Goal: Information Seeking & Learning: Learn about a topic

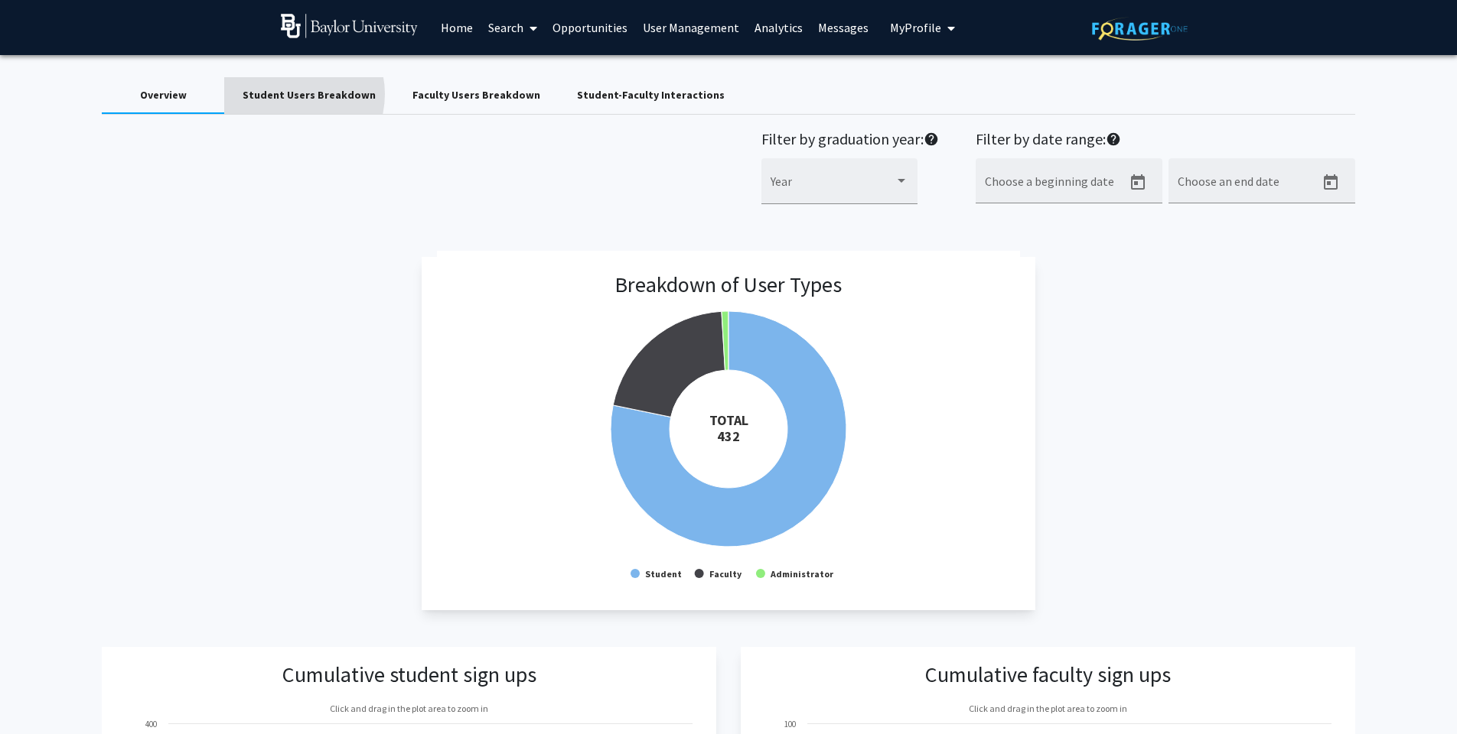
click at [288, 96] on div "Student Users Breakdown" at bounding box center [309, 95] width 133 height 16
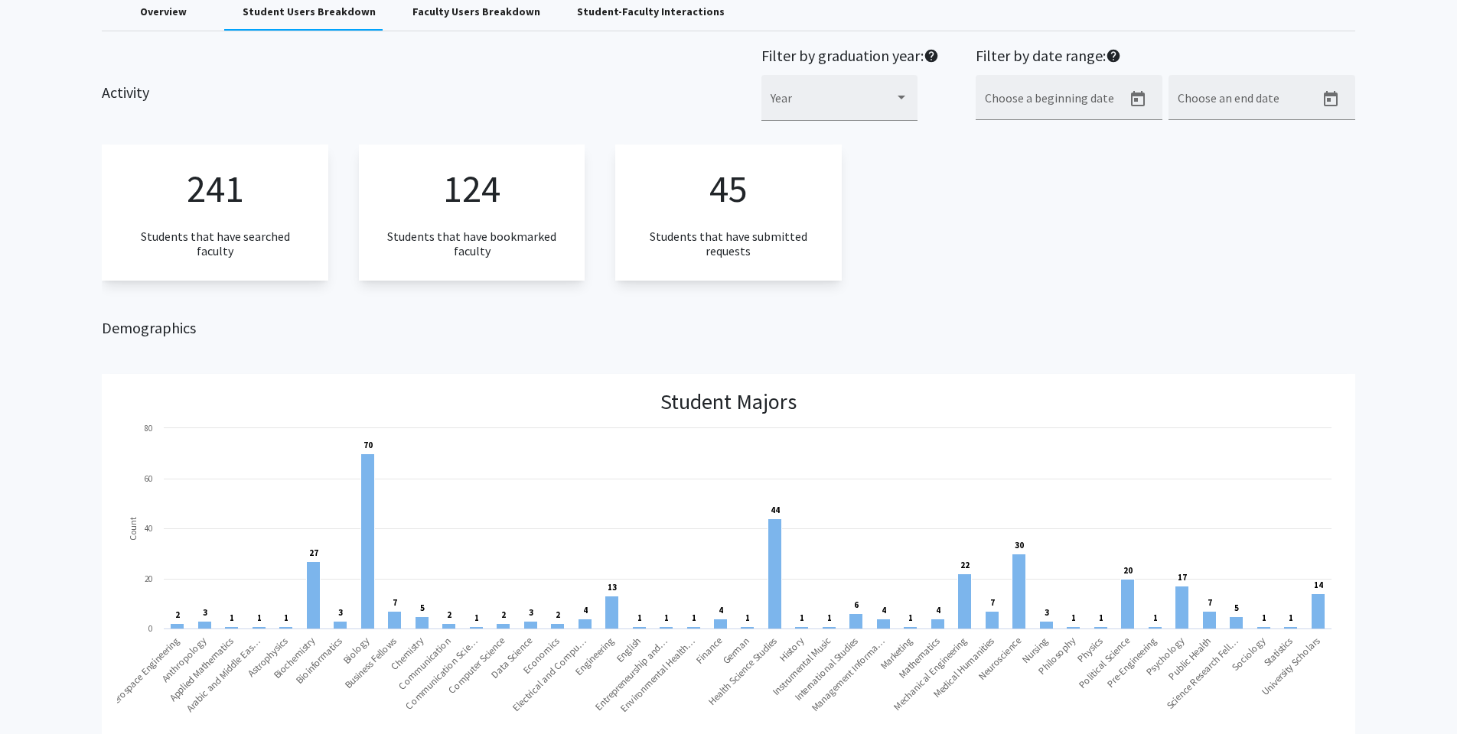
scroll to position [86, 0]
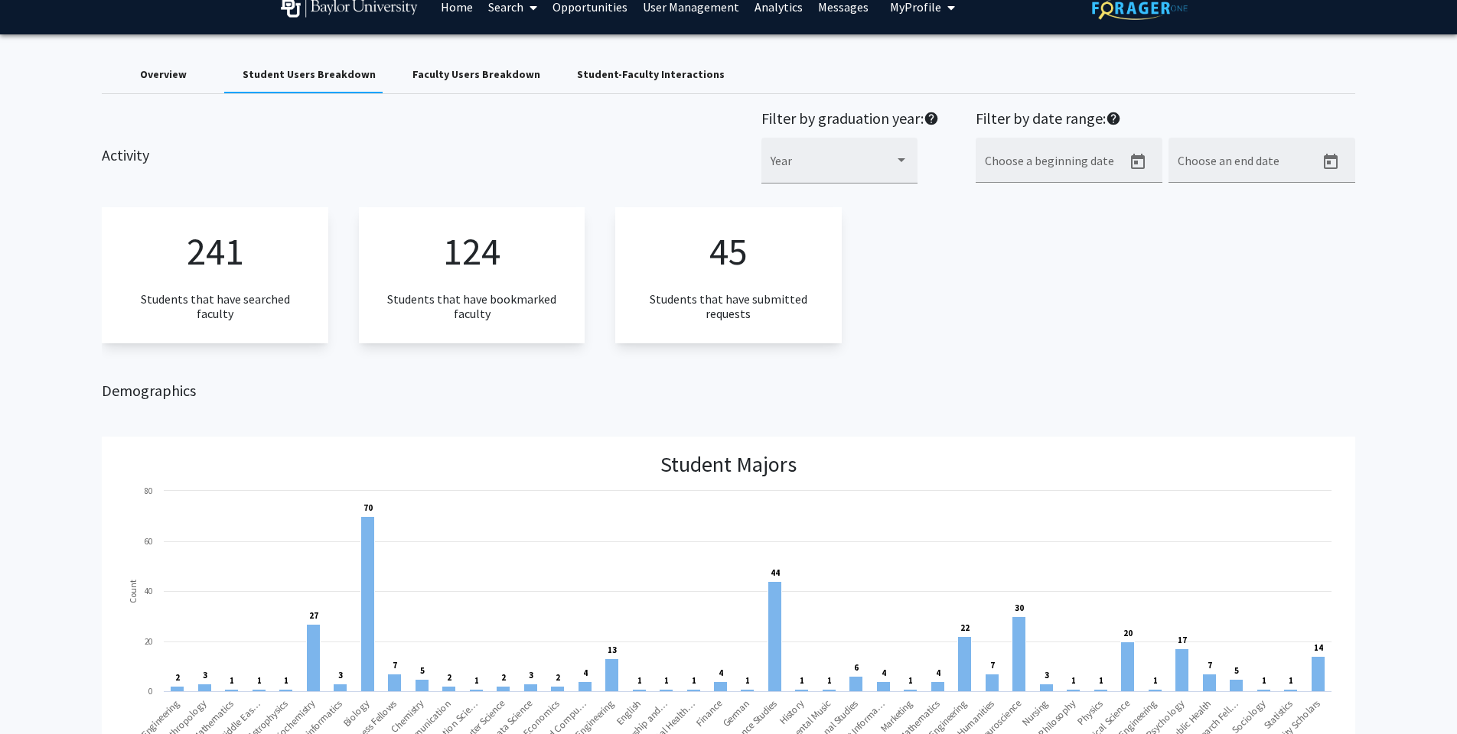
scroll to position [86, 0]
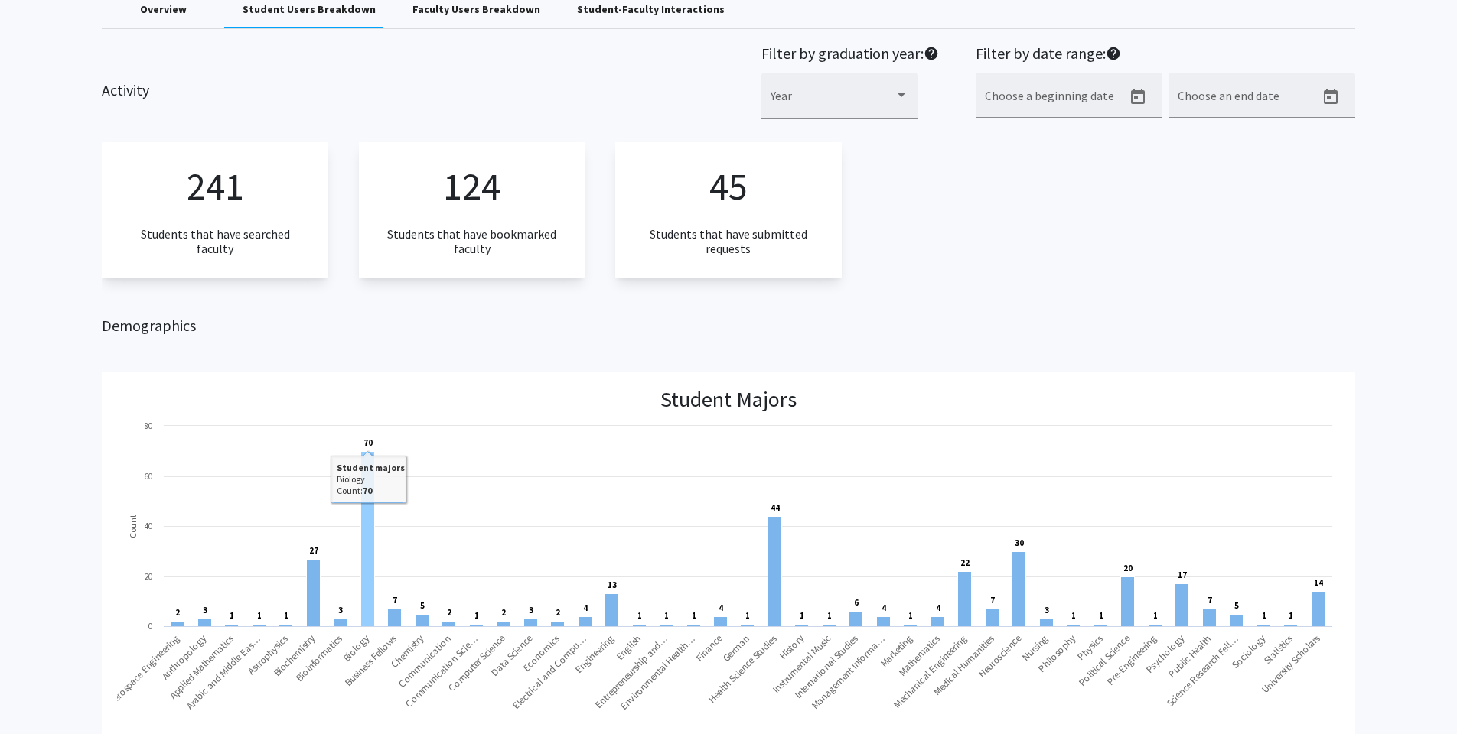
click at [365, 531] on rect at bounding box center [368, 539] width 14 height 175
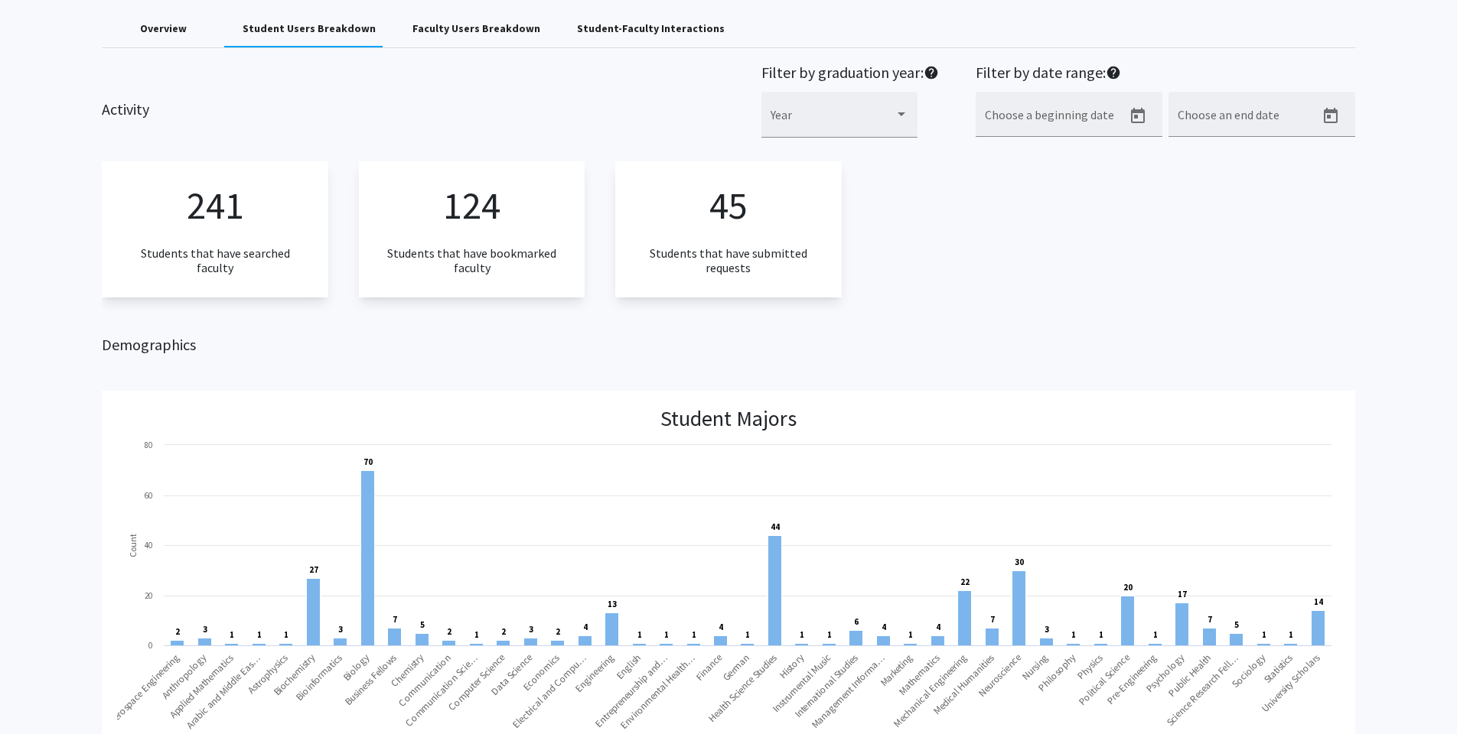
scroll to position [0, 0]
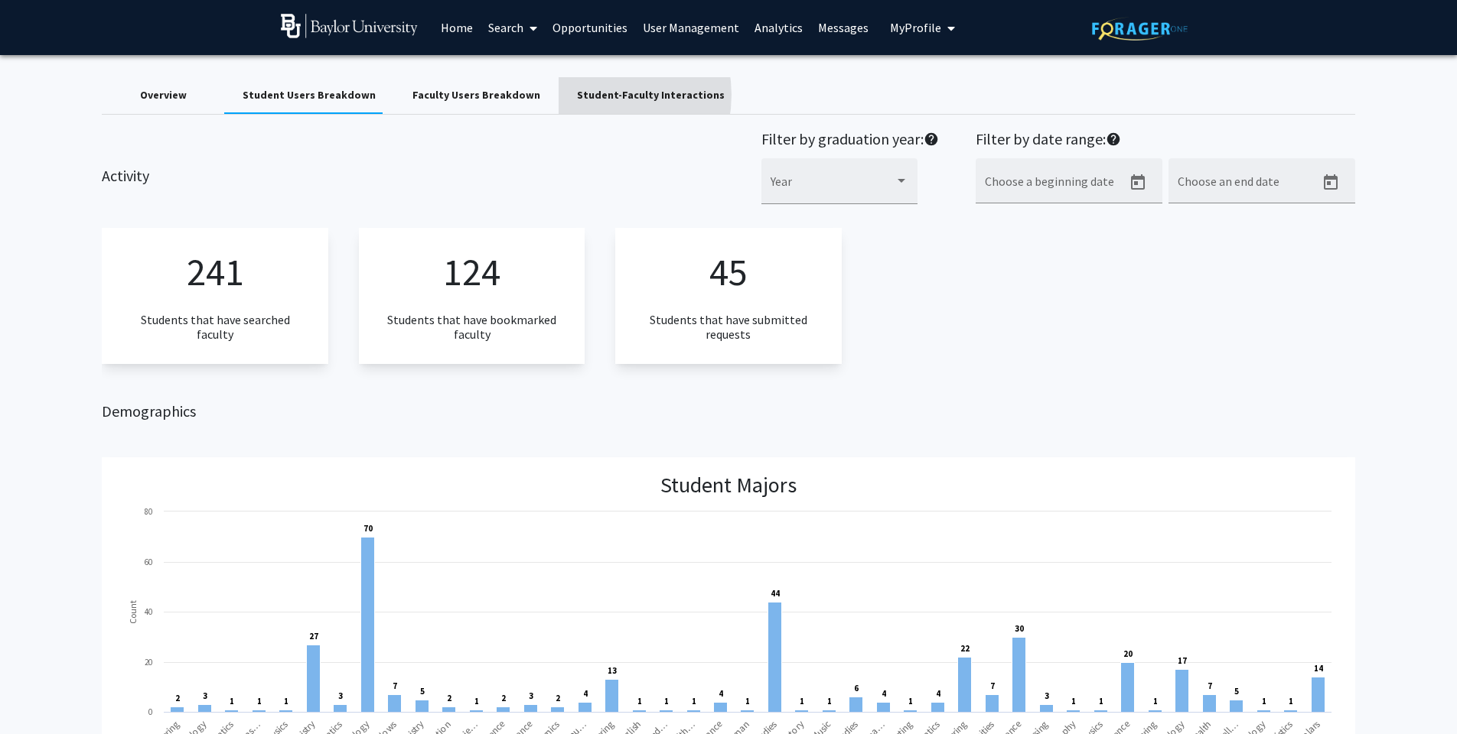
click at [577, 97] on div "Student-Faculty Interactions" at bounding box center [651, 95] width 148 height 16
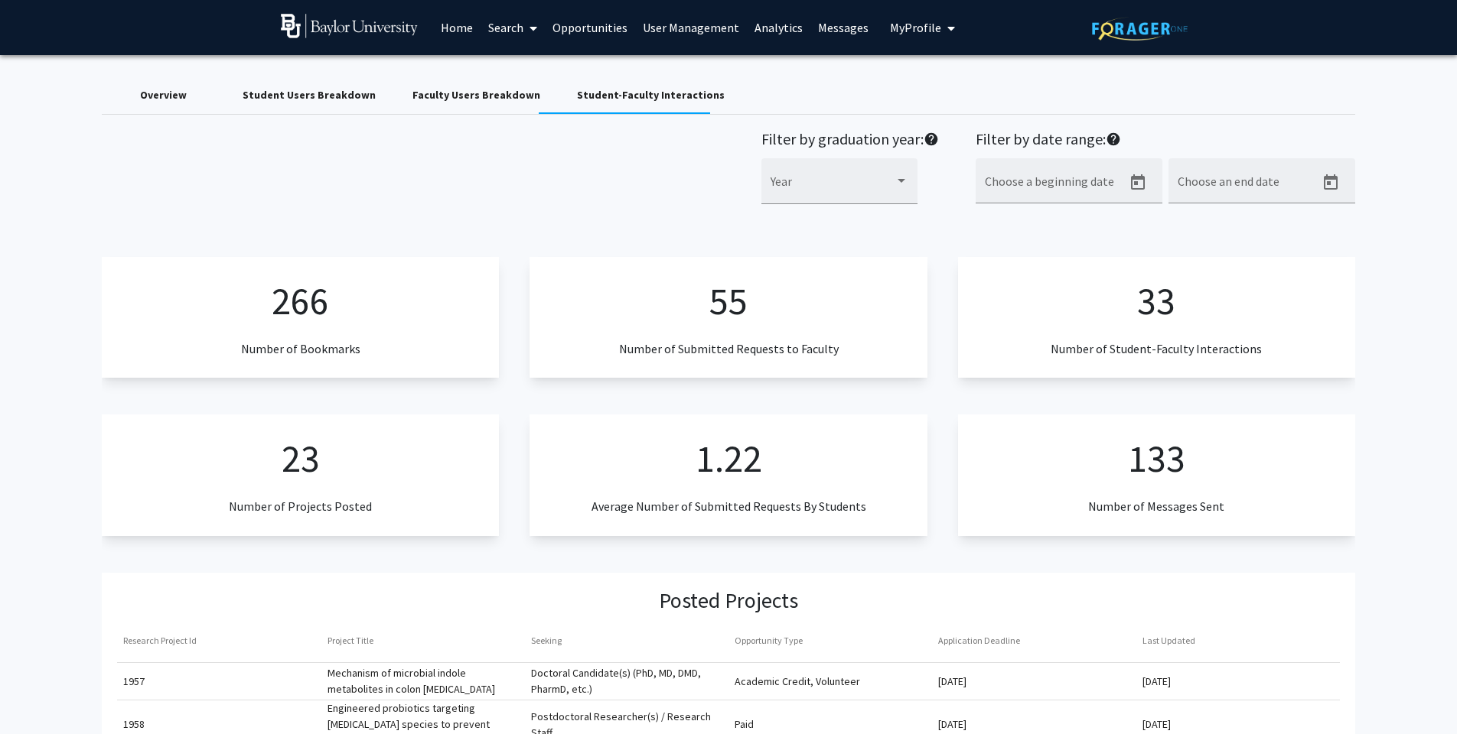
click at [708, 33] on link "User Management" at bounding box center [691, 28] width 112 height 54
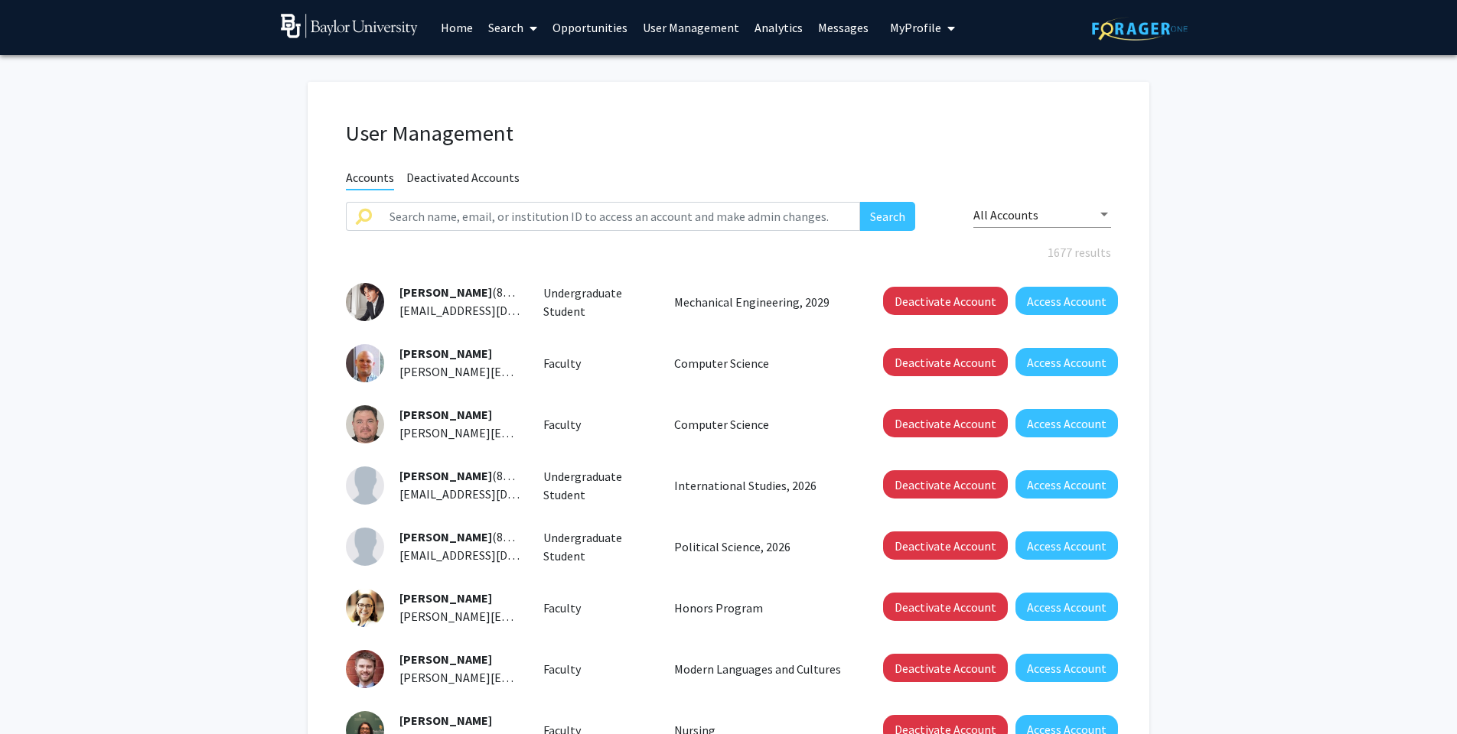
click at [774, 31] on link "Analytics" at bounding box center [779, 28] width 64 height 54
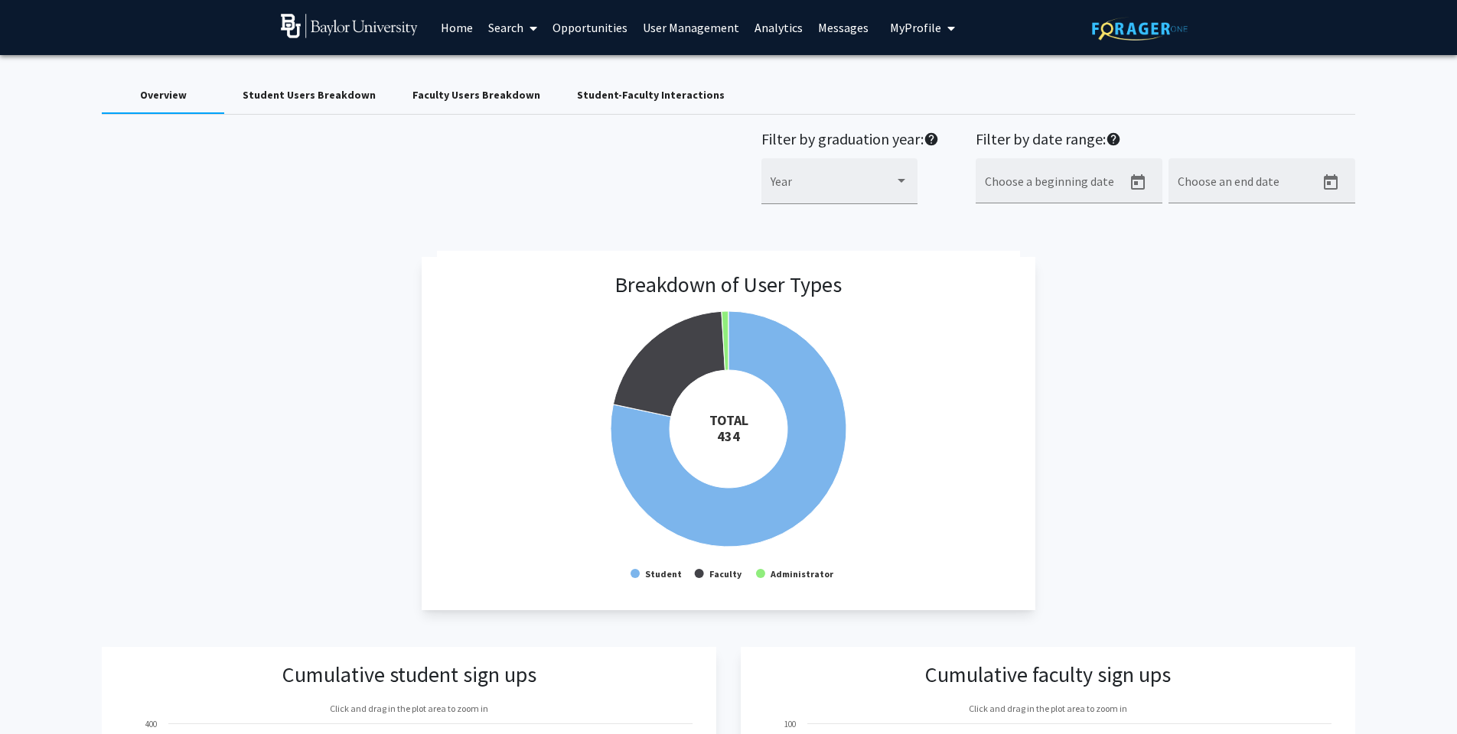
click at [773, 31] on link "Analytics" at bounding box center [779, 28] width 64 height 54
click at [438, 101] on div "Faculty Users Breakdown" at bounding box center [476, 95] width 128 height 16
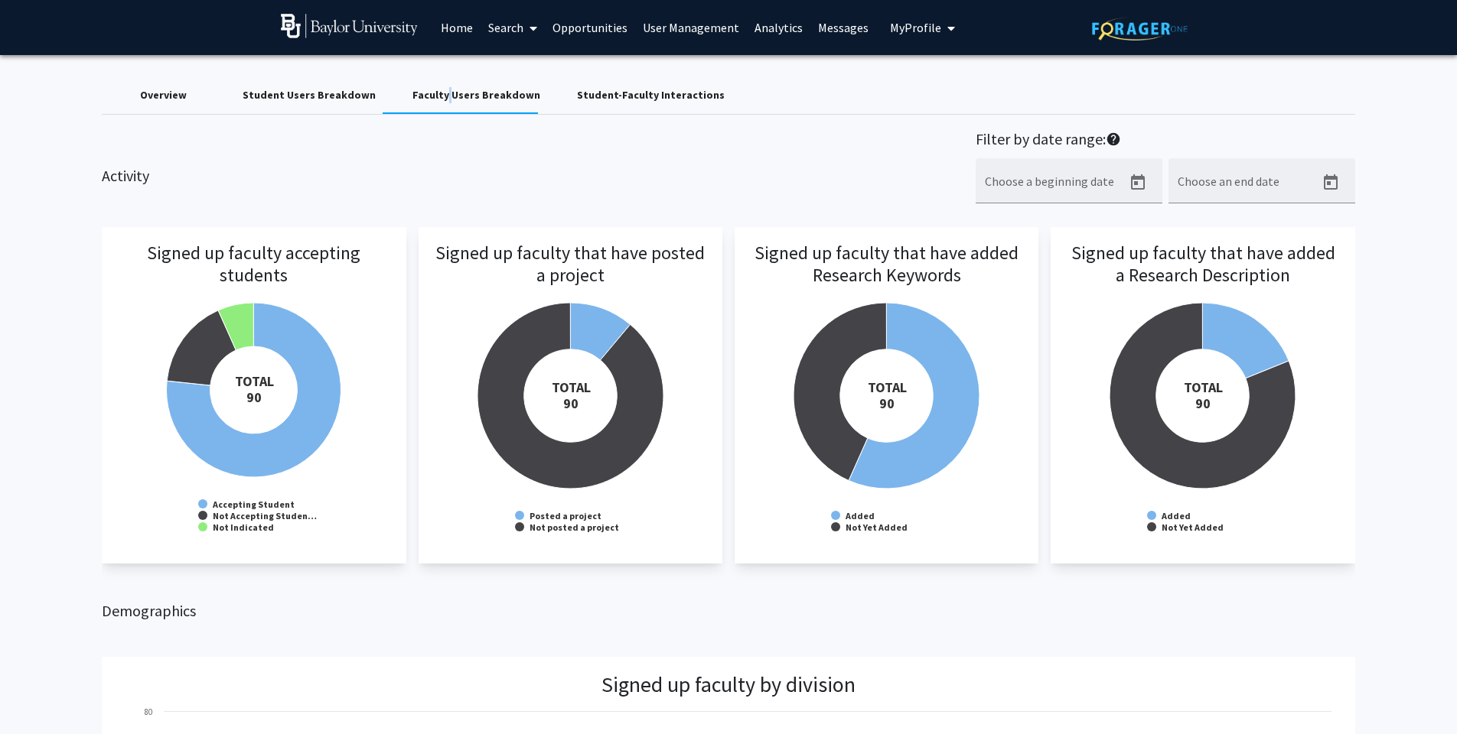
click at [892, 29] on span "My Profile" at bounding box center [915, 27] width 51 height 15
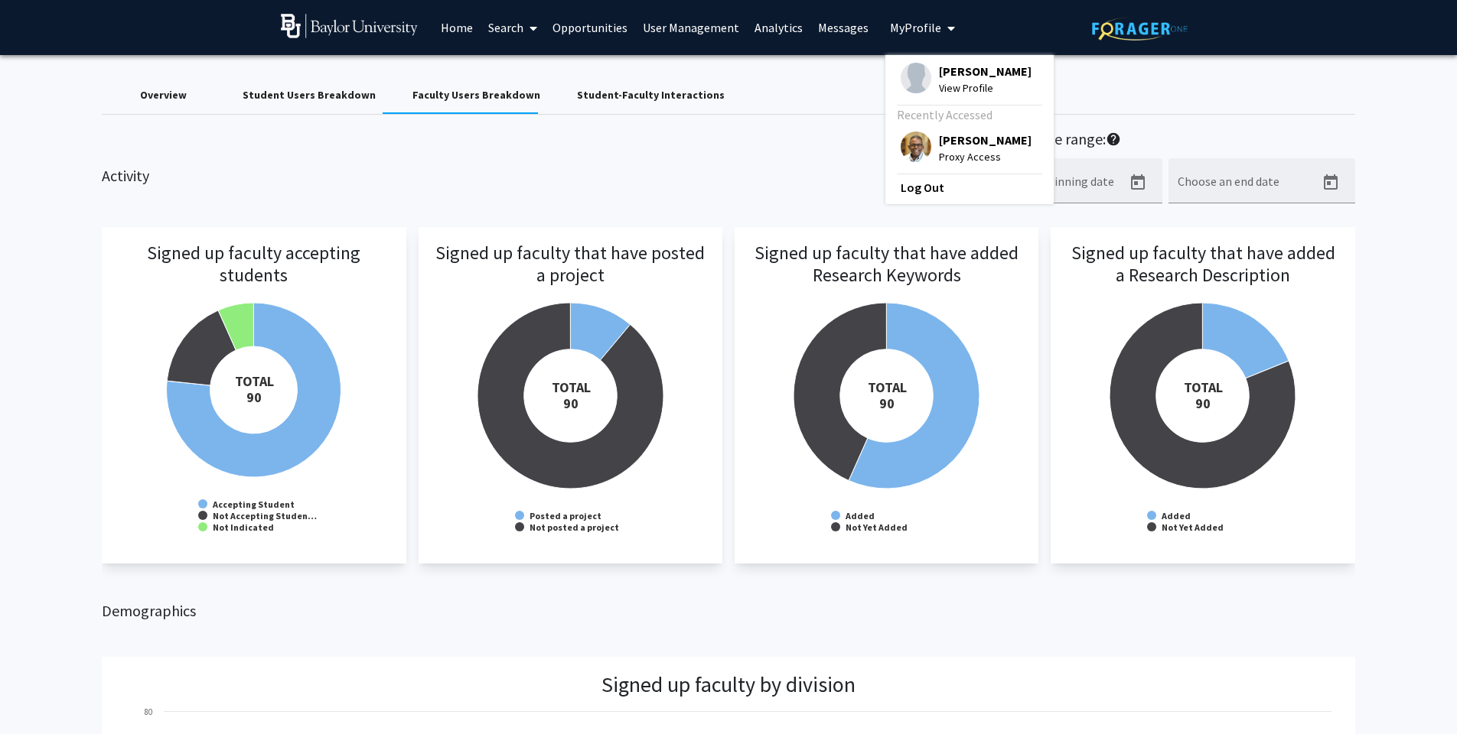
click at [956, 153] on span "Proxy Access" at bounding box center [985, 156] width 93 height 17
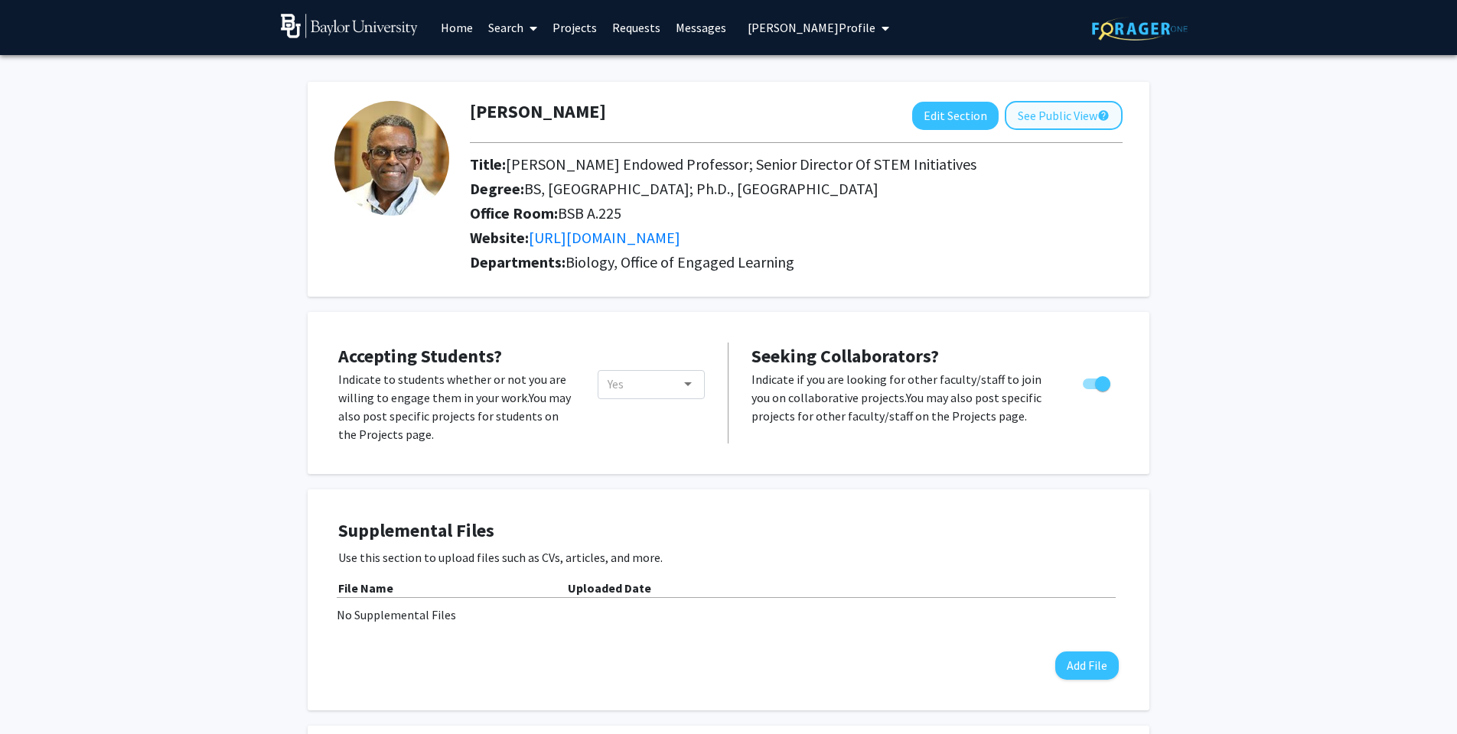
click at [1044, 112] on button "See Public View help" at bounding box center [1064, 115] width 118 height 29
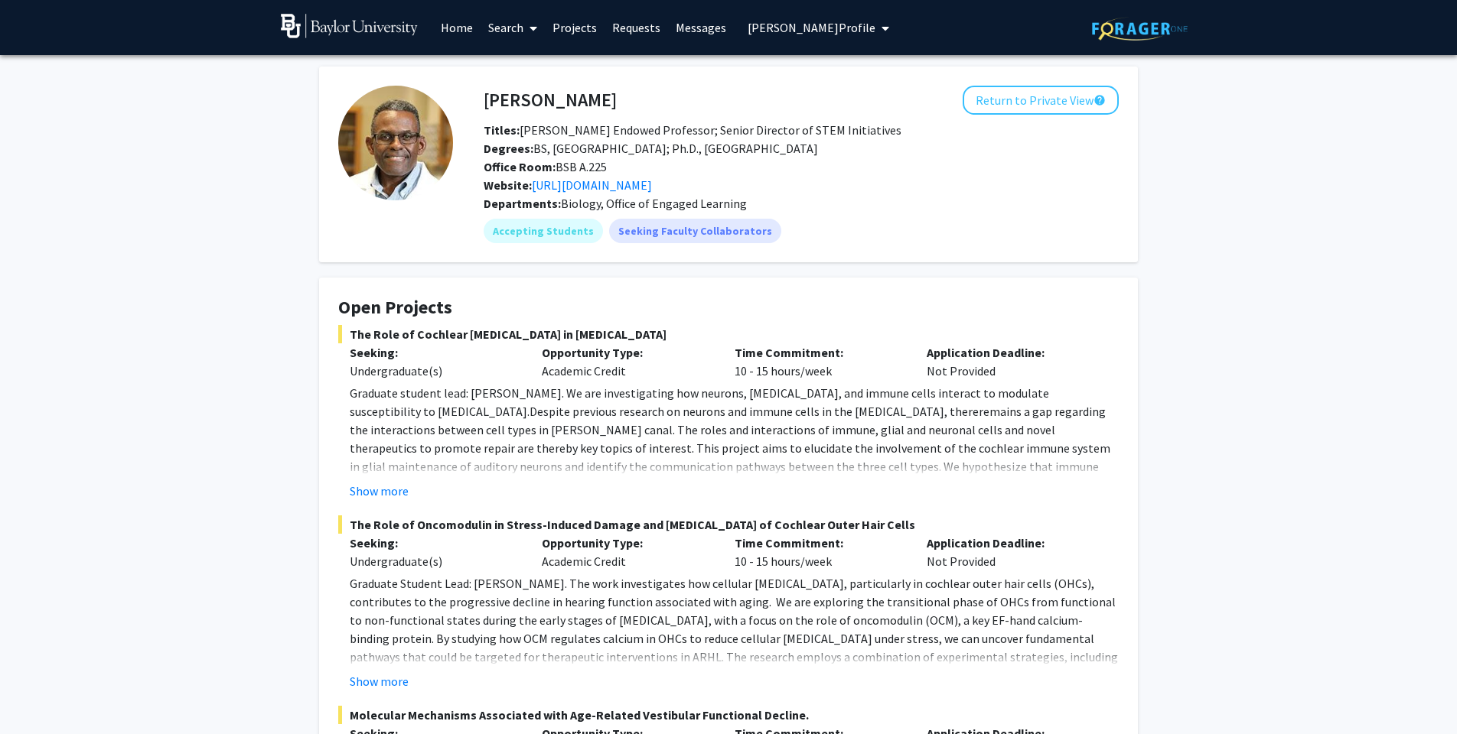
click at [572, 34] on link "Projects" at bounding box center [575, 28] width 60 height 54
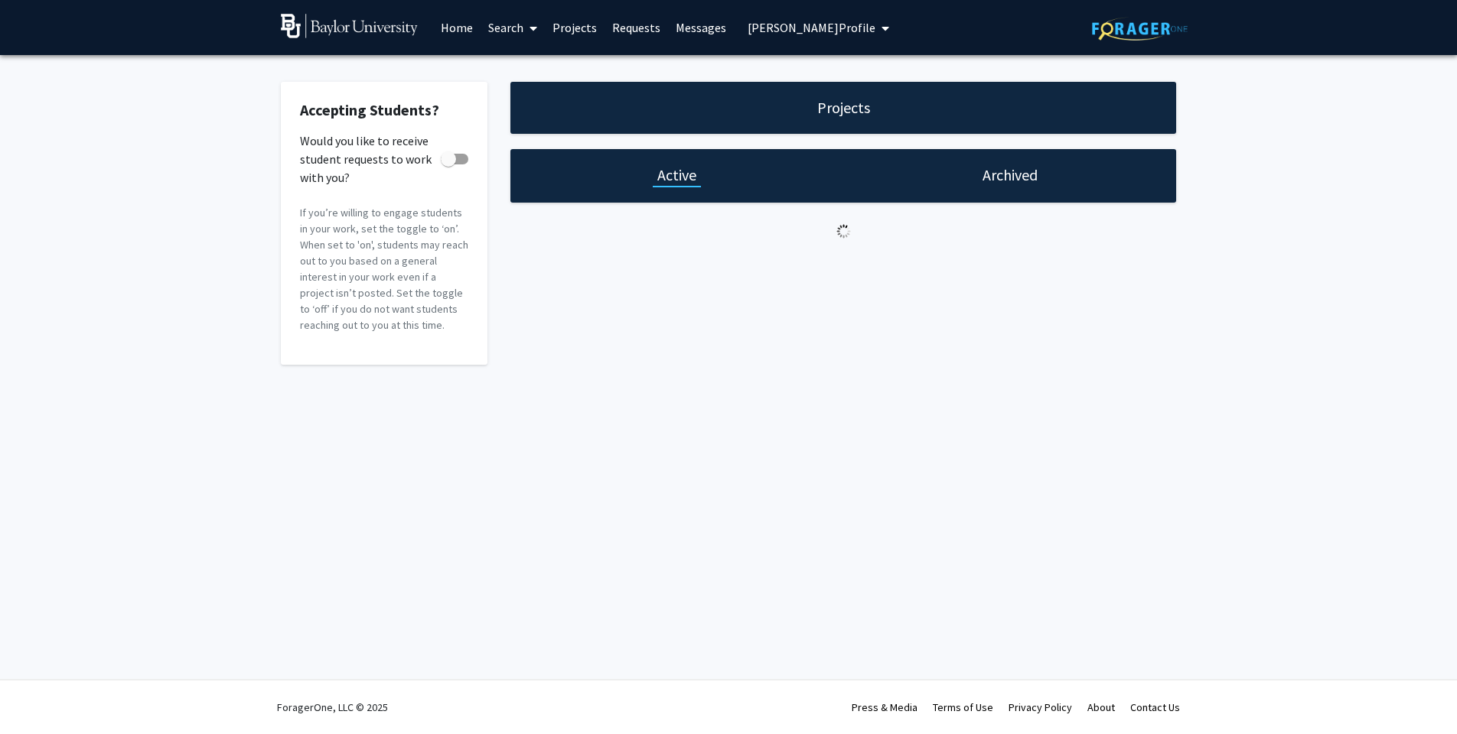
checkbox input "true"
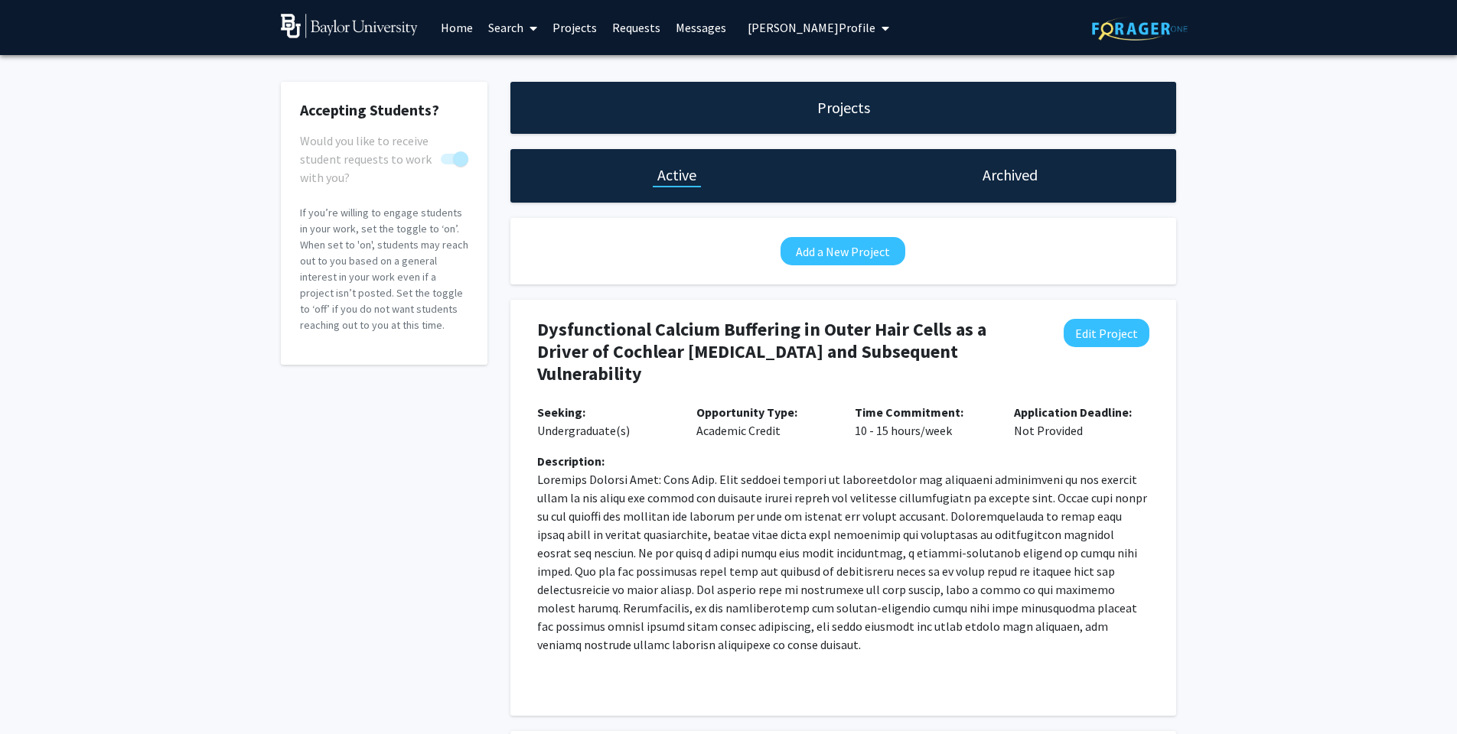
scroll to position [252, 0]
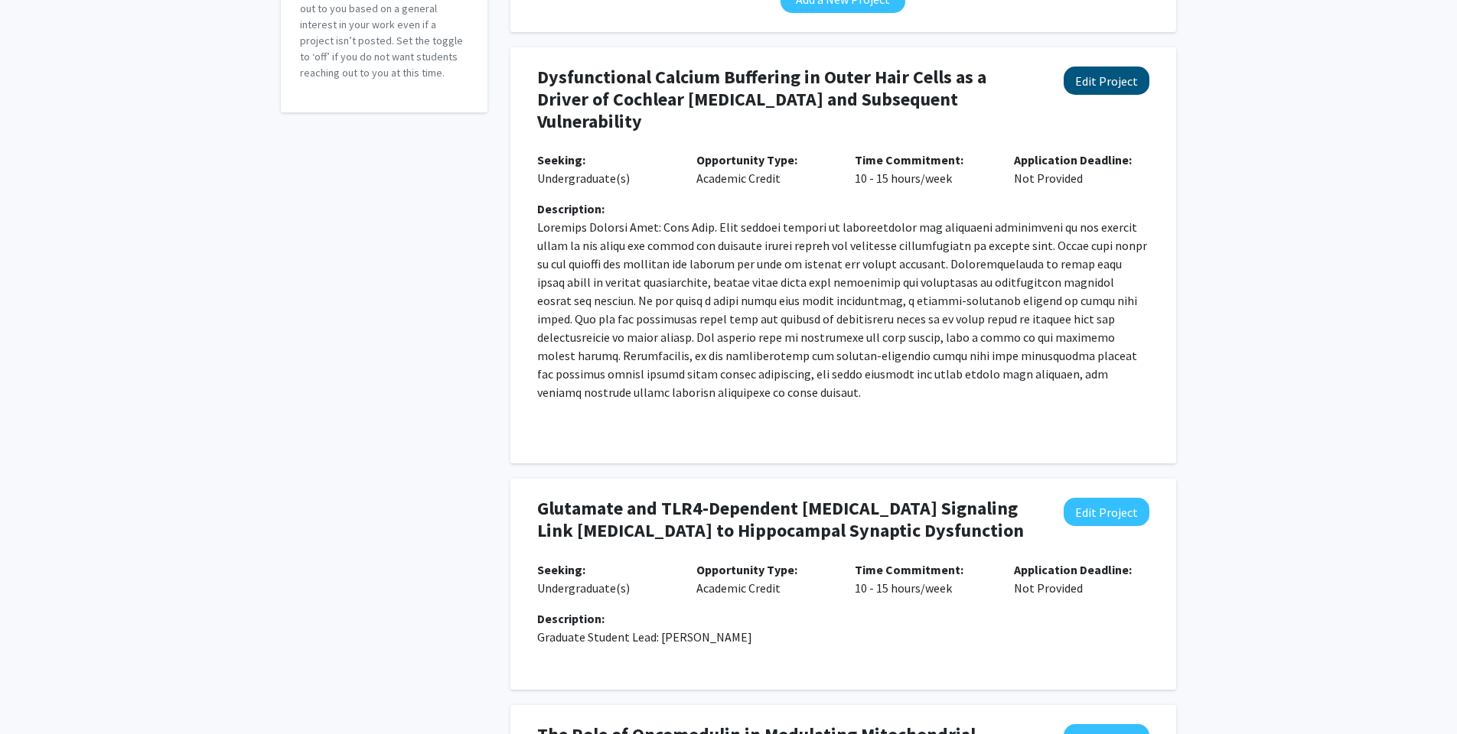
click at [1094, 81] on button "Edit Project" at bounding box center [1106, 81] width 86 height 28
select select "10 - 15"
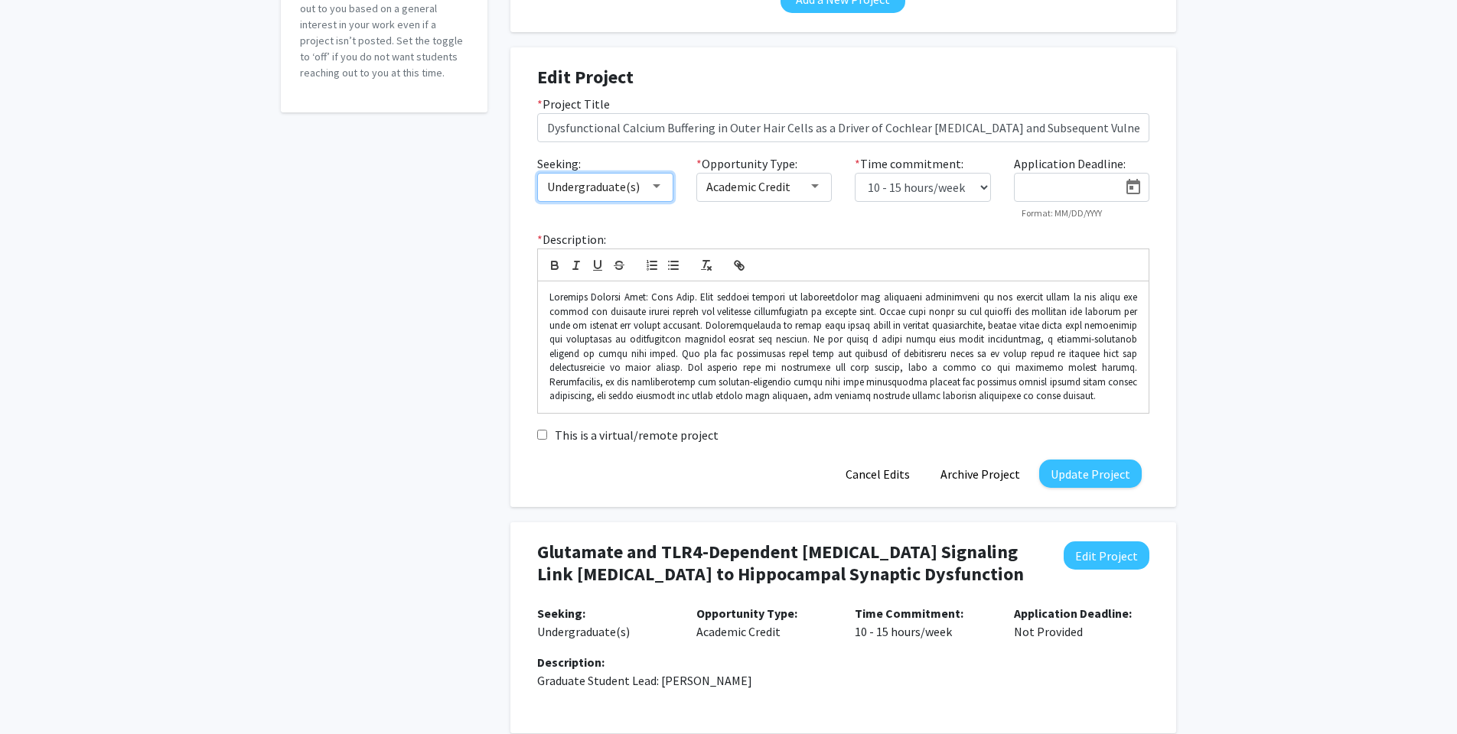
click at [653, 187] on div at bounding box center [657, 186] width 8 height 4
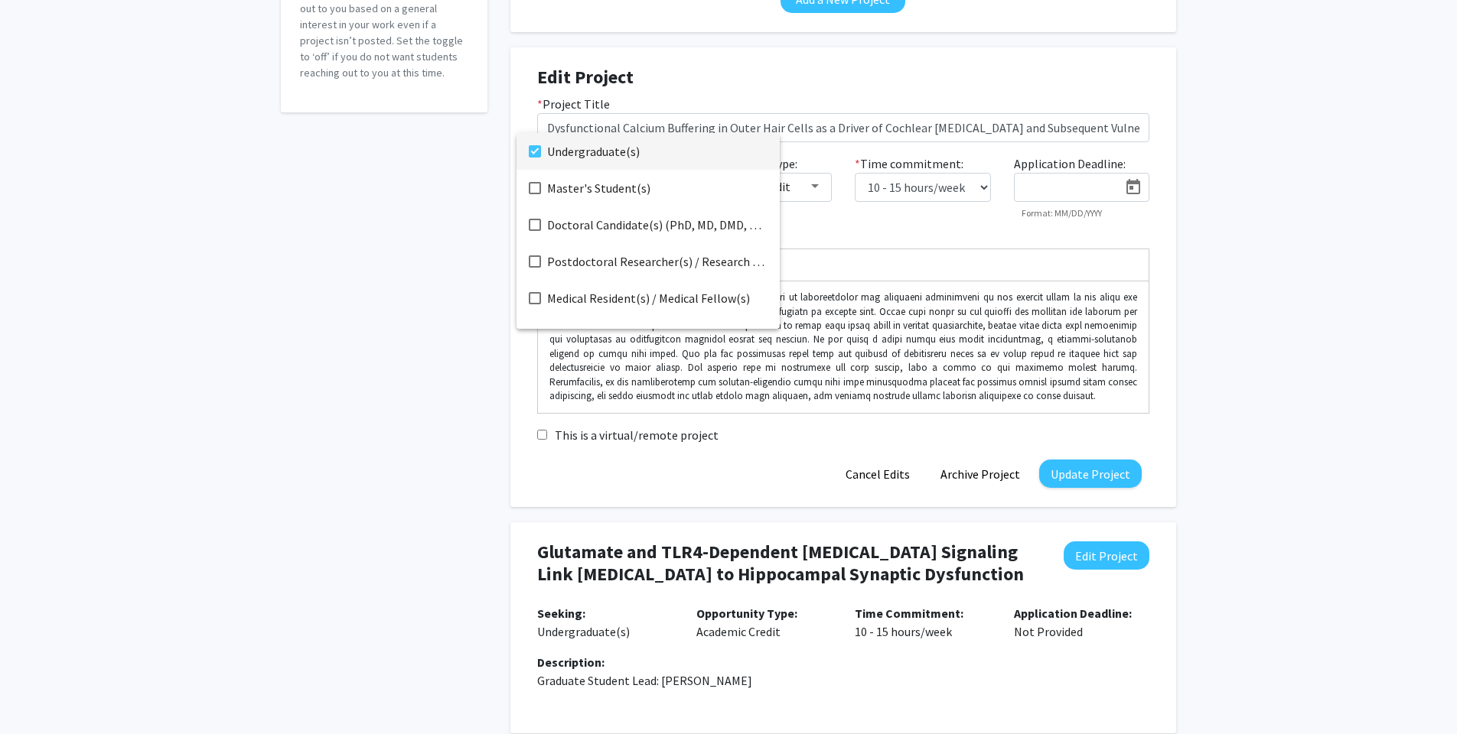
click at [833, 230] on div at bounding box center [728, 367] width 1457 height 734
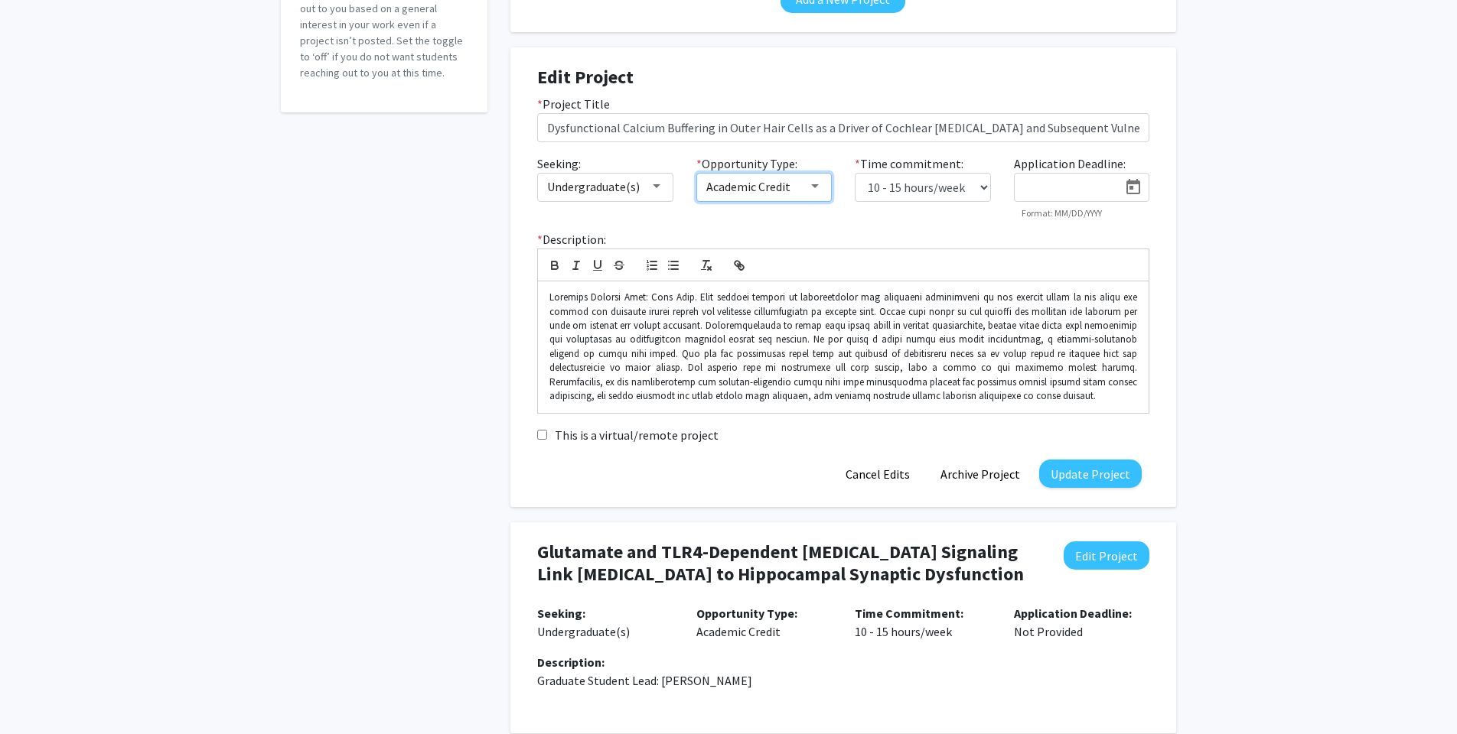
click at [815, 188] on div at bounding box center [815, 186] width 8 height 4
click at [889, 225] on div at bounding box center [728, 367] width 1457 height 734
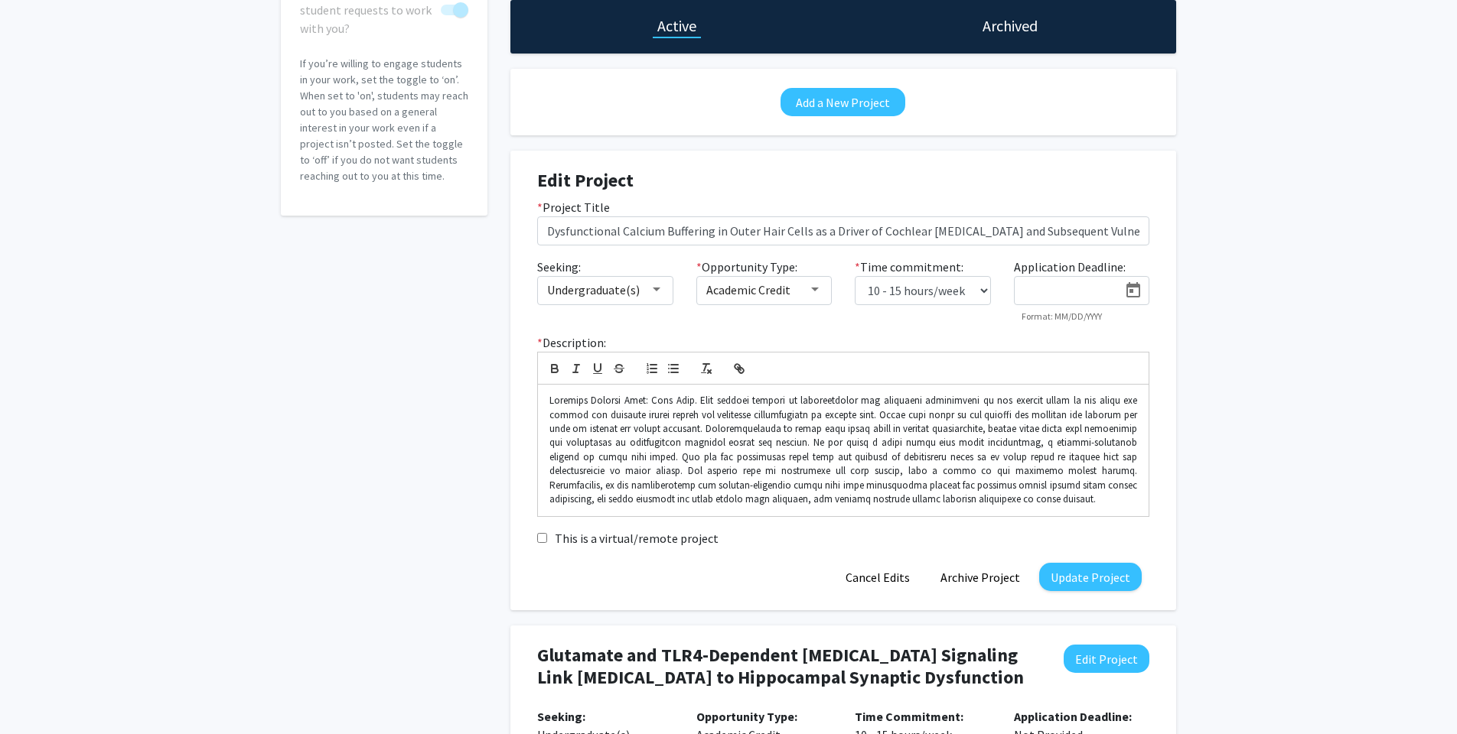
scroll to position [69, 0]
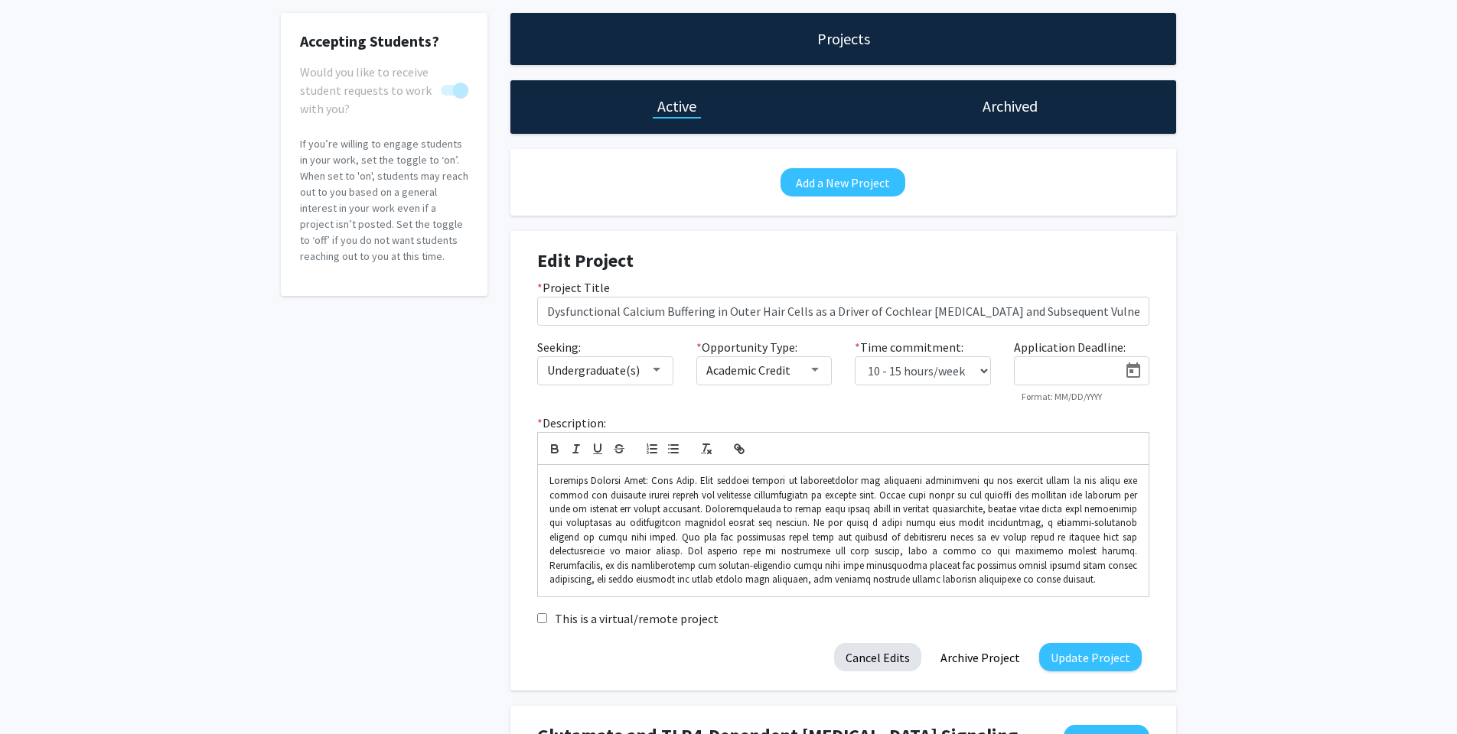
click at [907, 658] on button "Cancel Edits" at bounding box center [877, 657] width 87 height 28
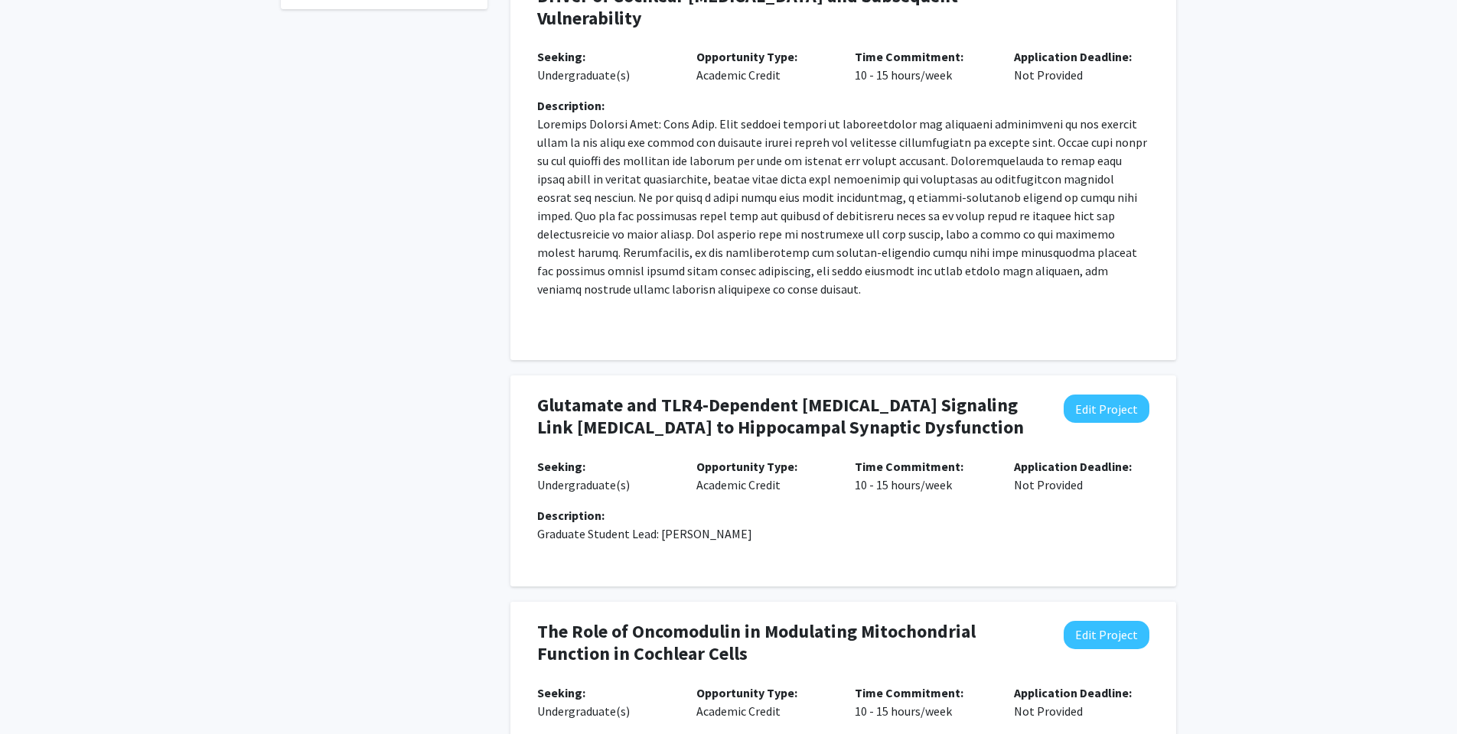
scroll to position [0, 0]
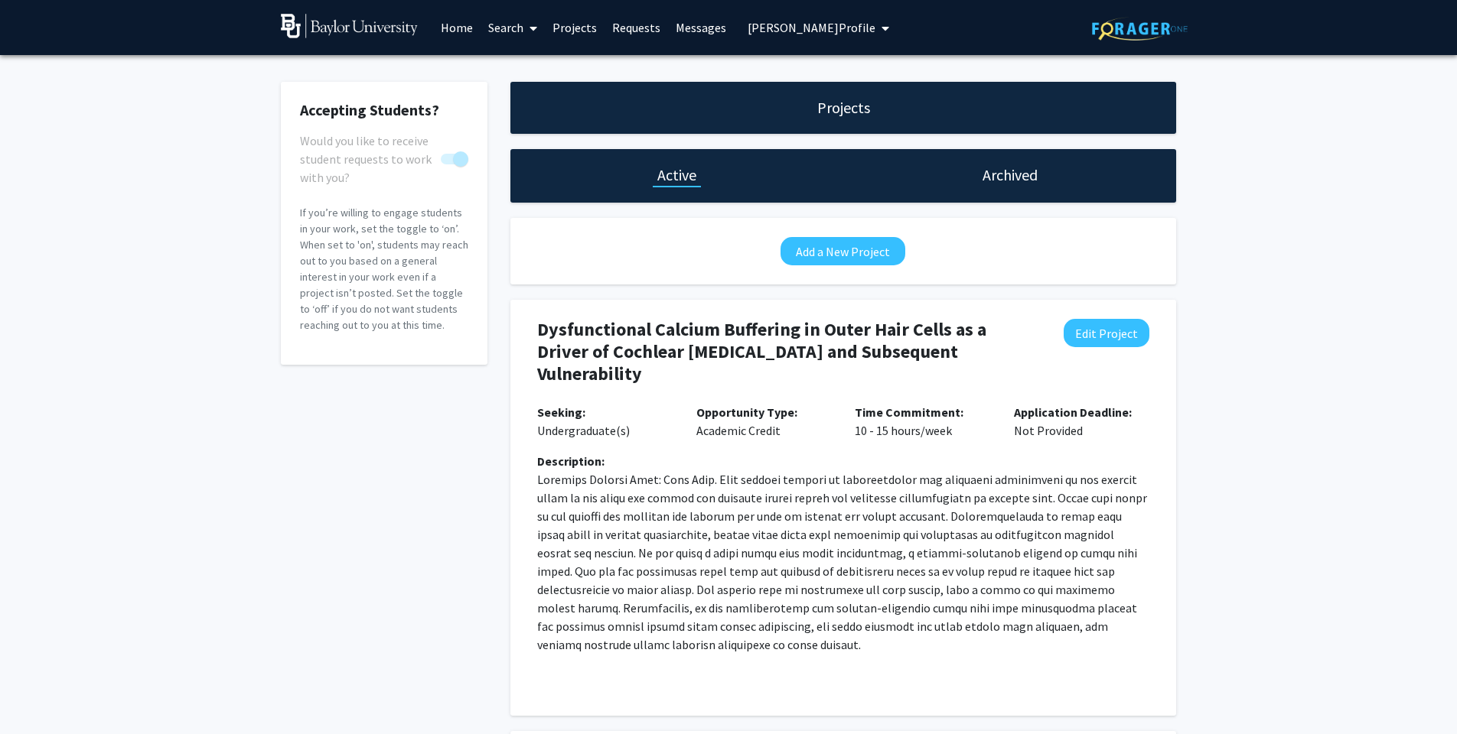
click at [585, 31] on link "Projects" at bounding box center [575, 28] width 60 height 54
click at [581, 30] on link "Projects" at bounding box center [575, 28] width 60 height 54
click at [774, 27] on span "[PERSON_NAME] Profile" at bounding box center [811, 27] width 128 height 15
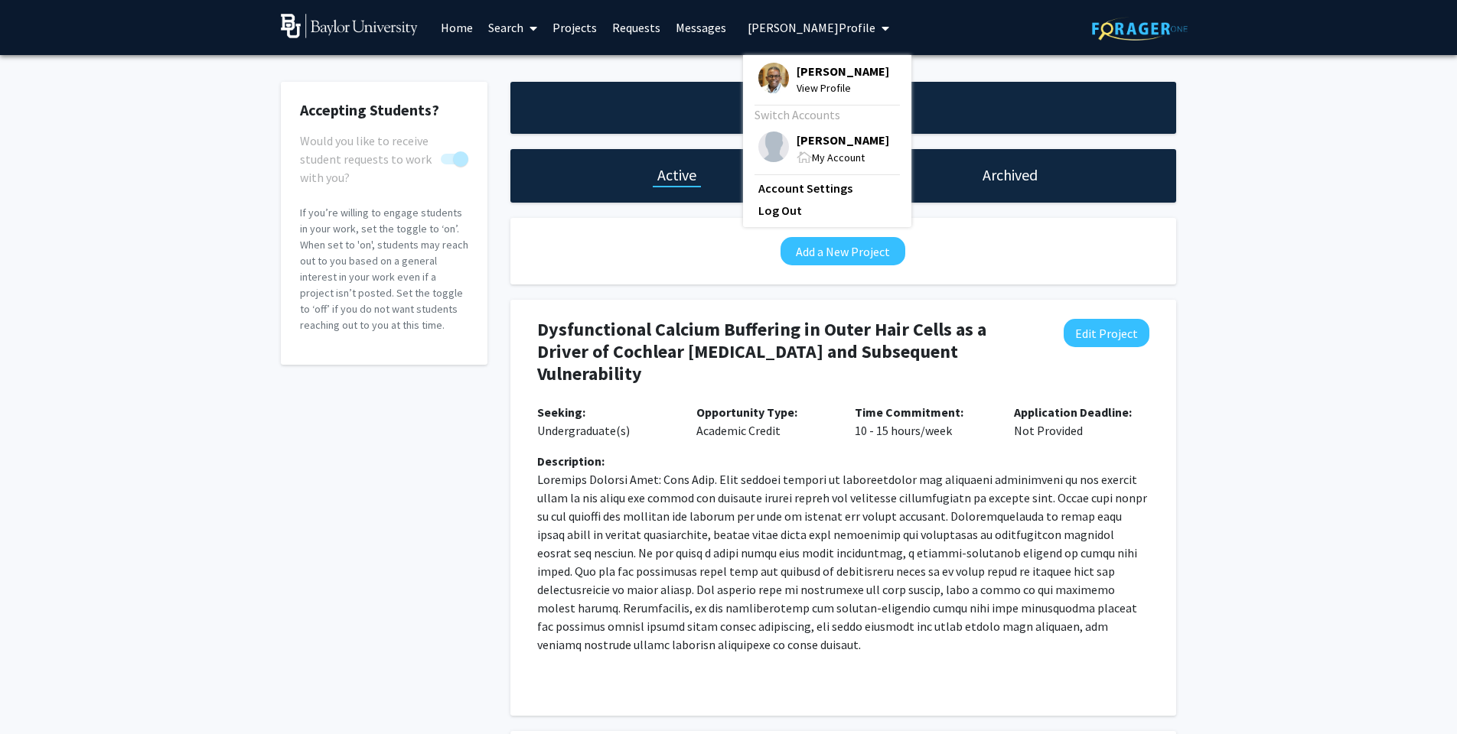
click at [803, 93] on span "View Profile" at bounding box center [842, 88] width 93 height 17
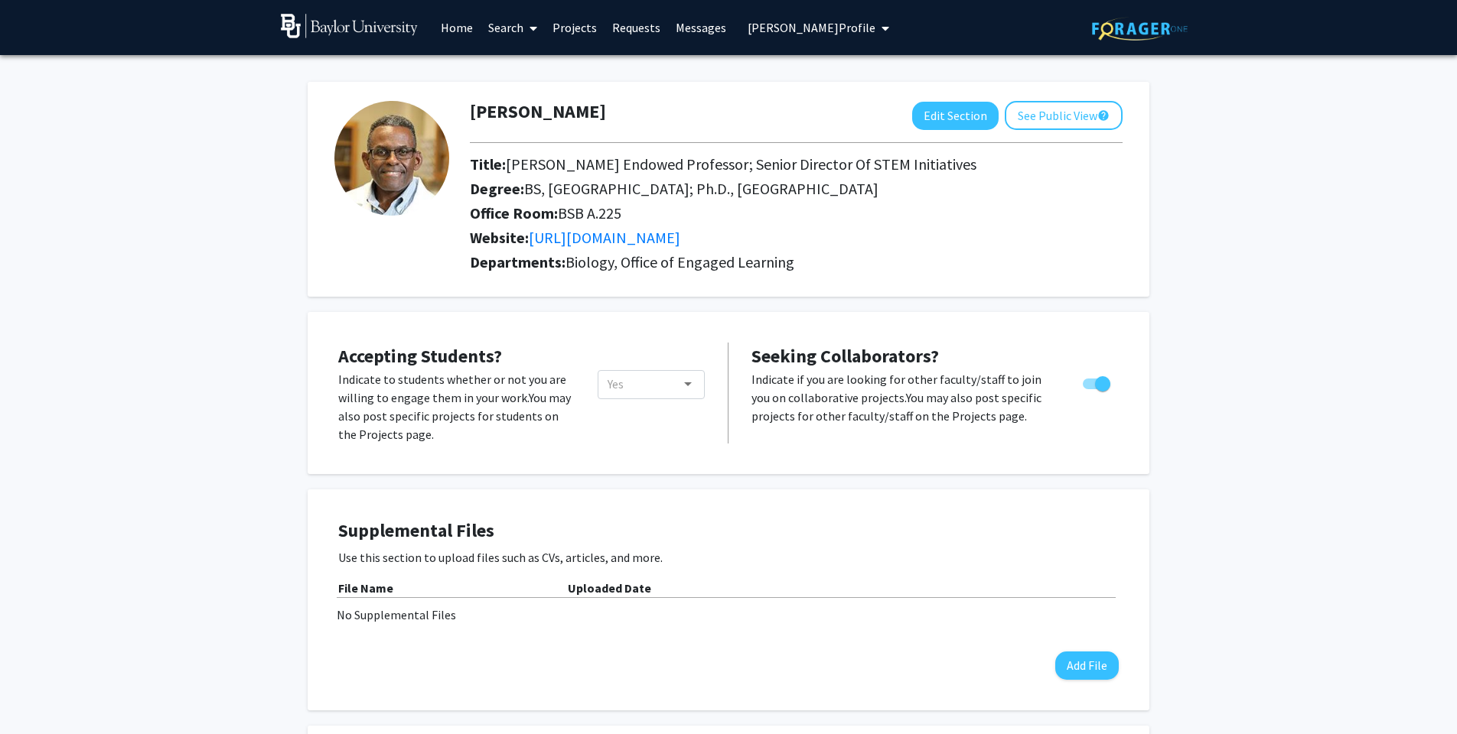
click at [585, 31] on link "Projects" at bounding box center [575, 28] width 60 height 54
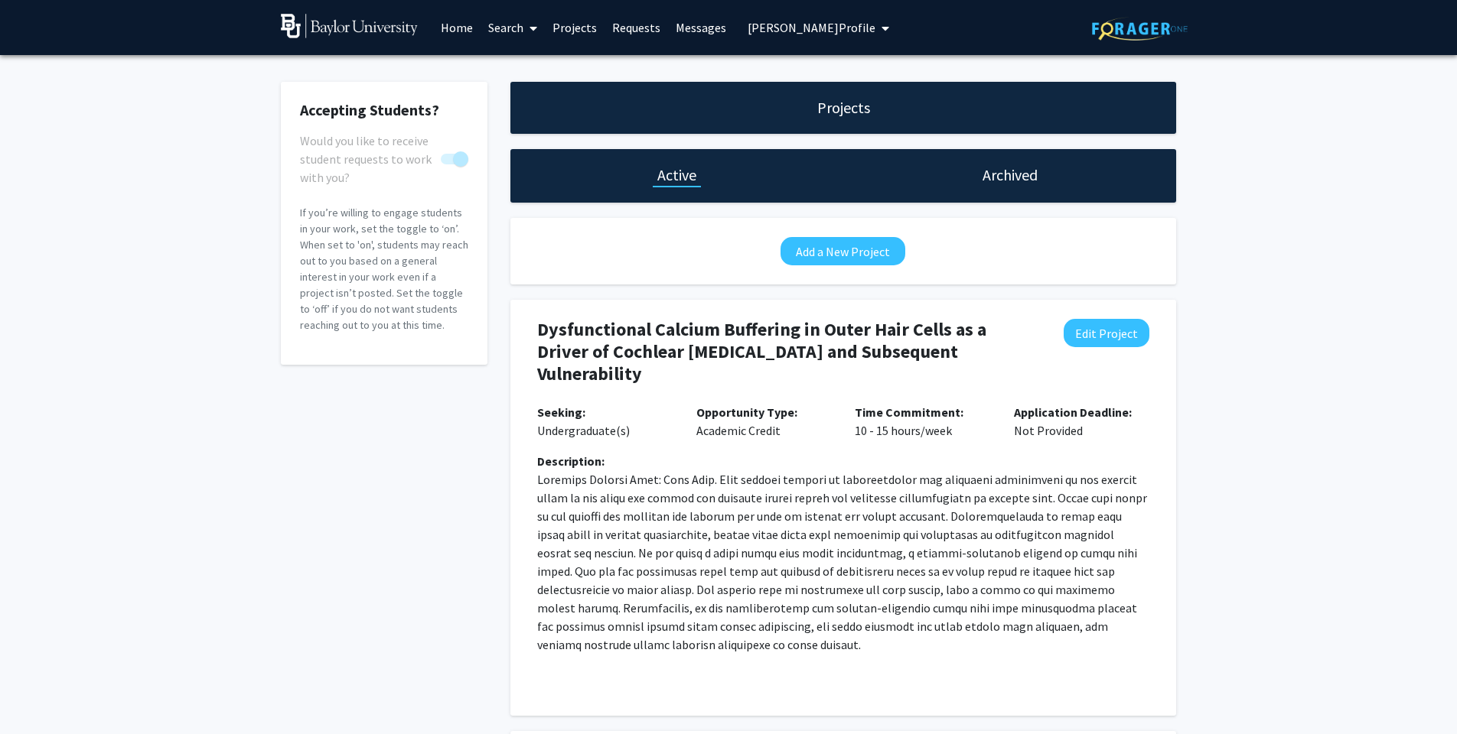
click at [801, 29] on span "[PERSON_NAME] Profile" at bounding box center [811, 27] width 128 height 15
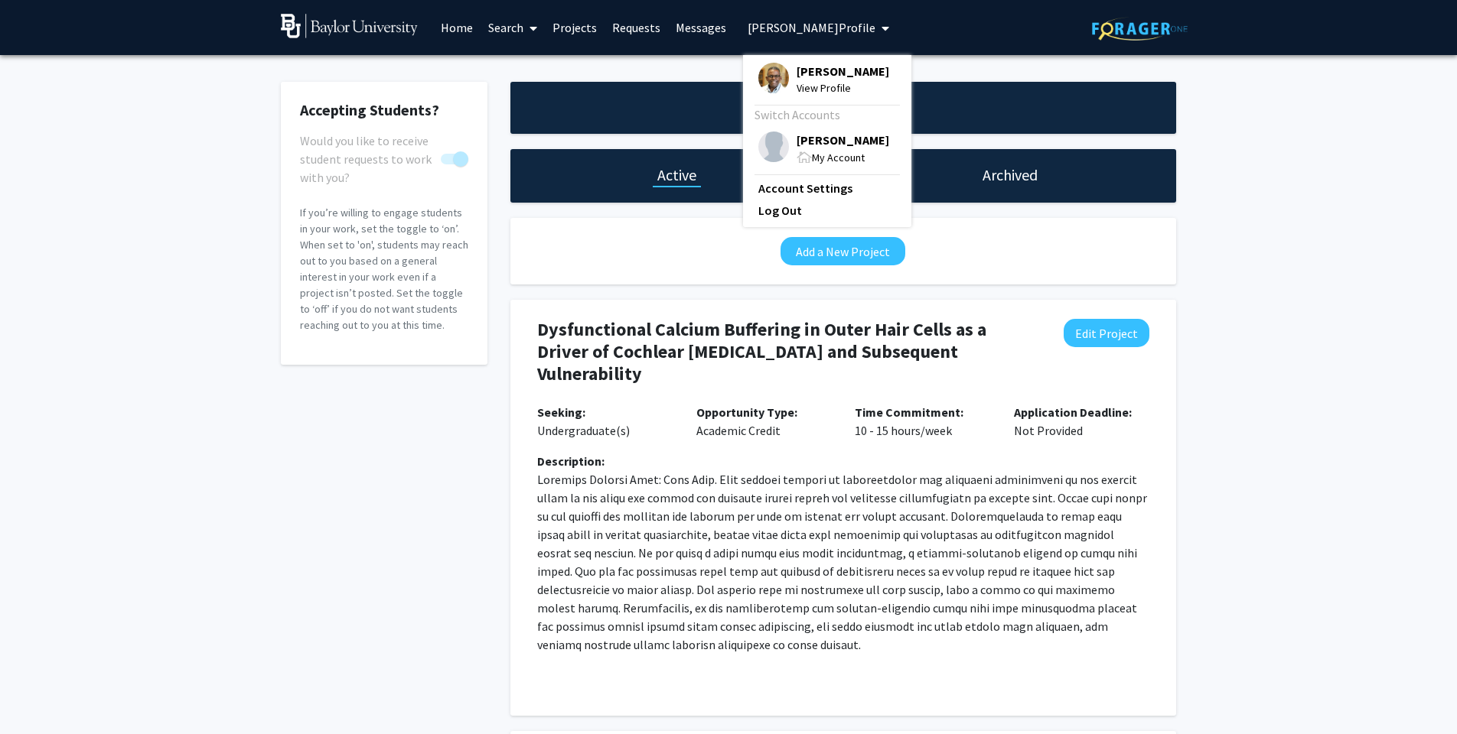
click at [814, 90] on span "View Profile" at bounding box center [842, 88] width 93 height 17
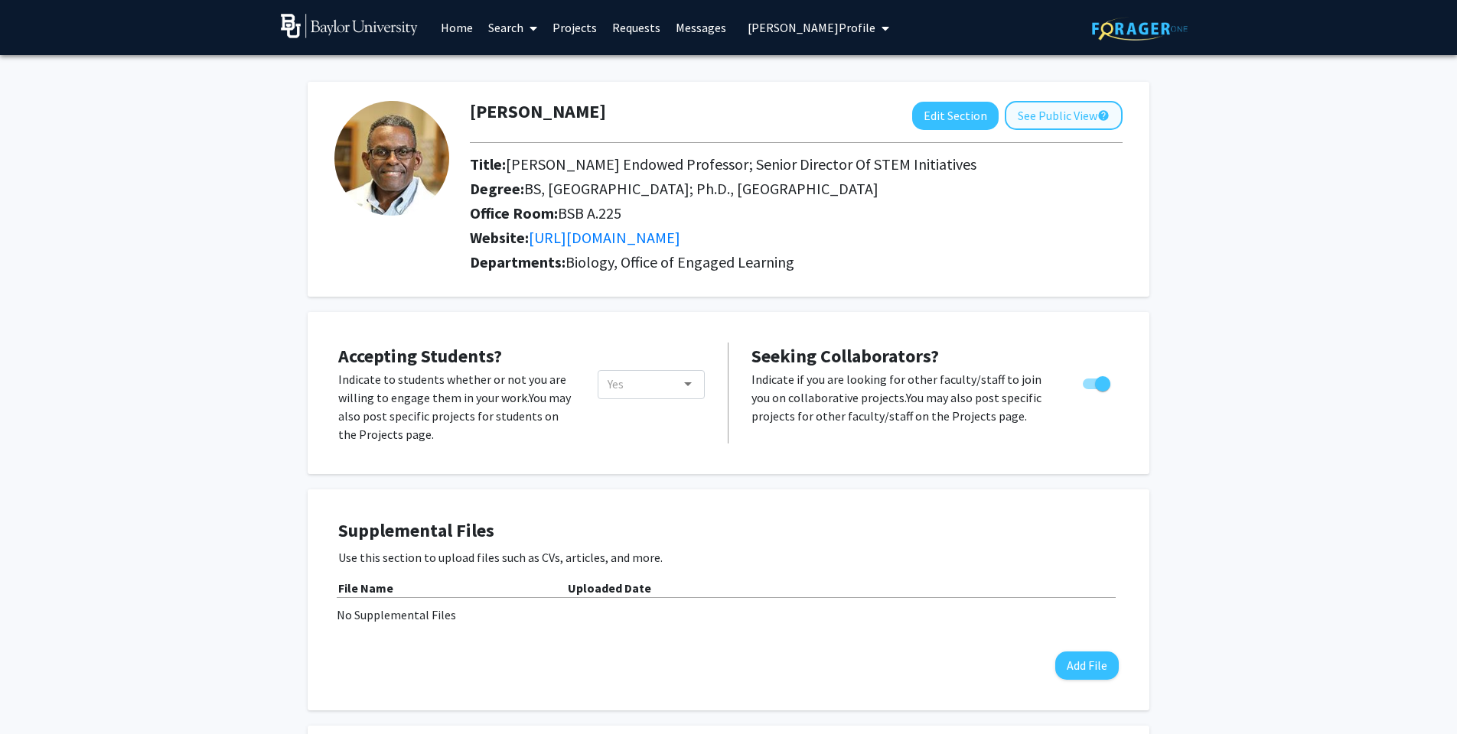
click at [1038, 115] on button "See Public View help" at bounding box center [1064, 115] width 118 height 29
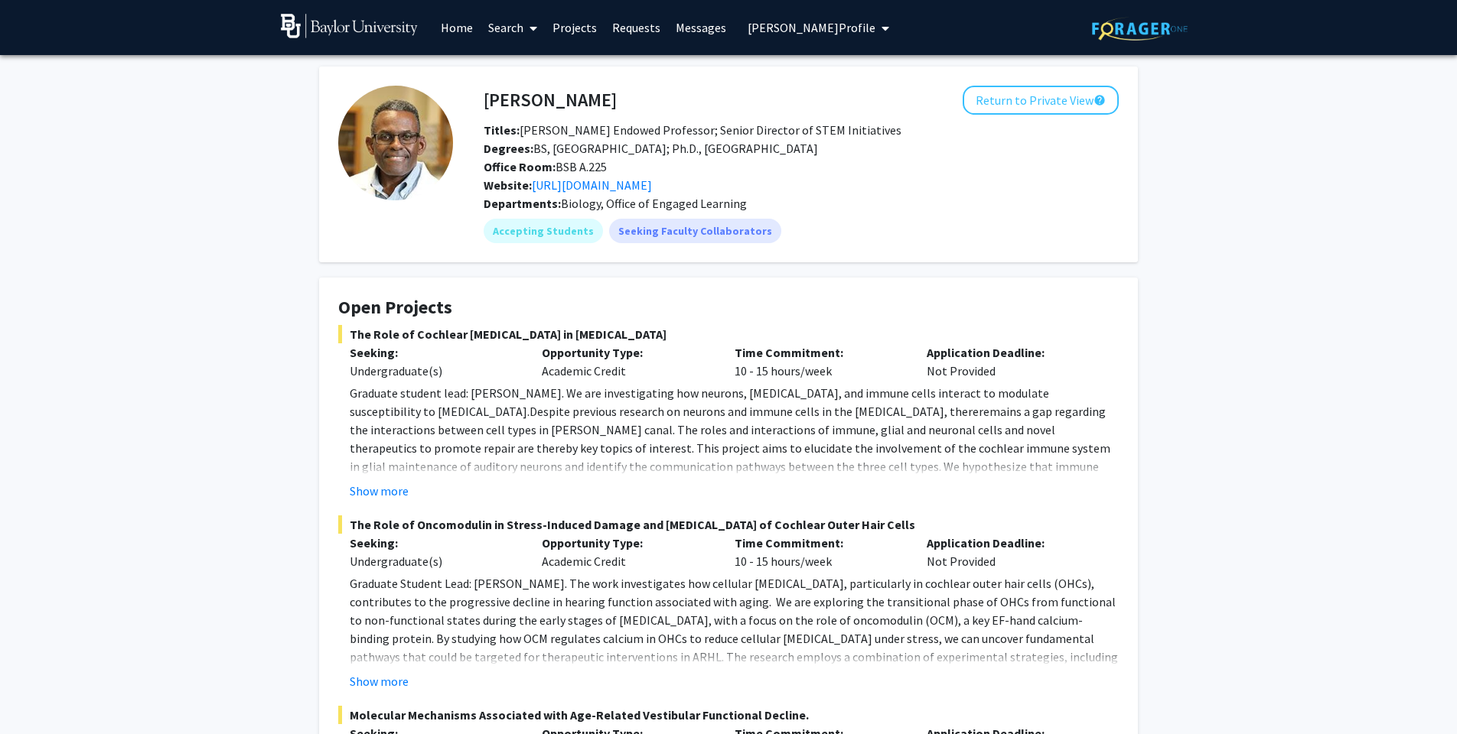
click at [780, 33] on span "[PERSON_NAME] Profile" at bounding box center [811, 27] width 128 height 15
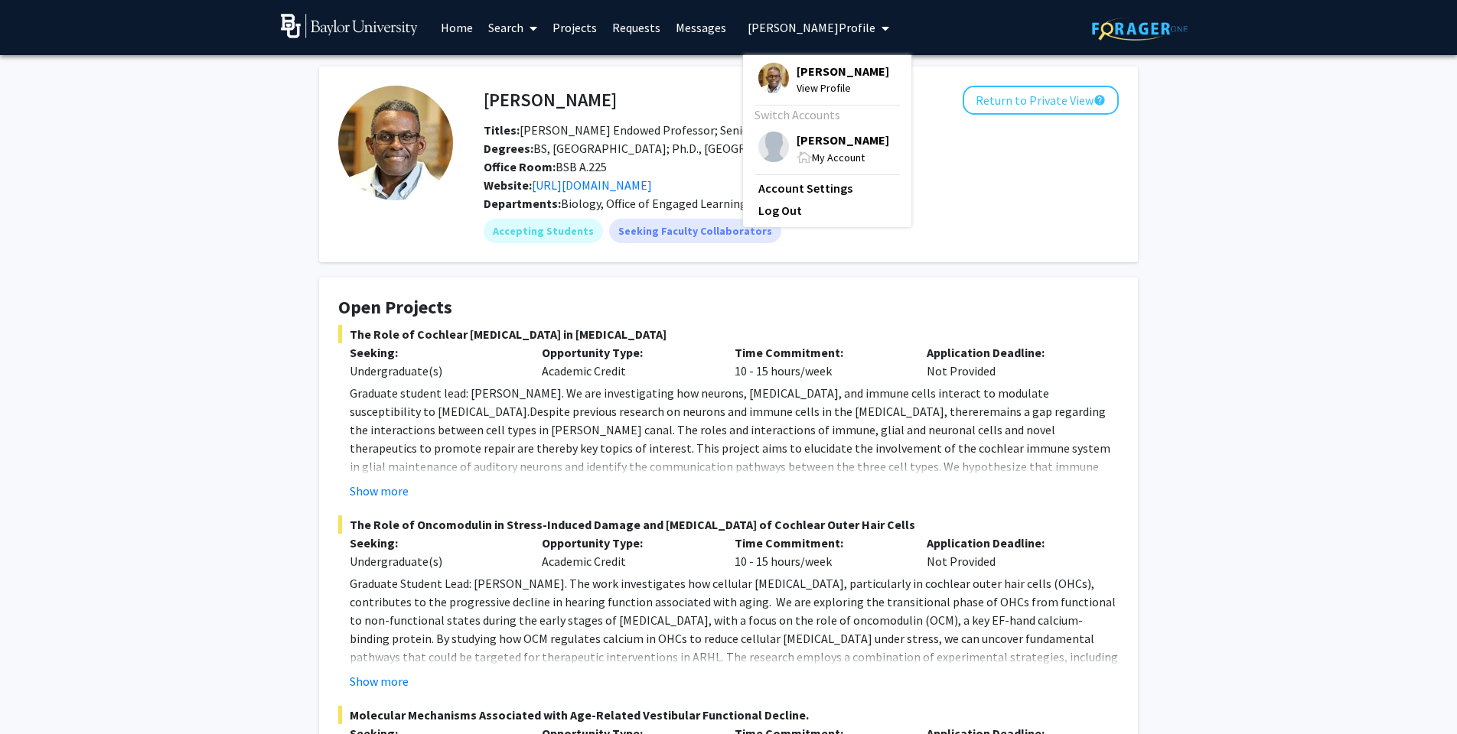
click at [803, 161] on span at bounding box center [803, 156] width 15 height 11
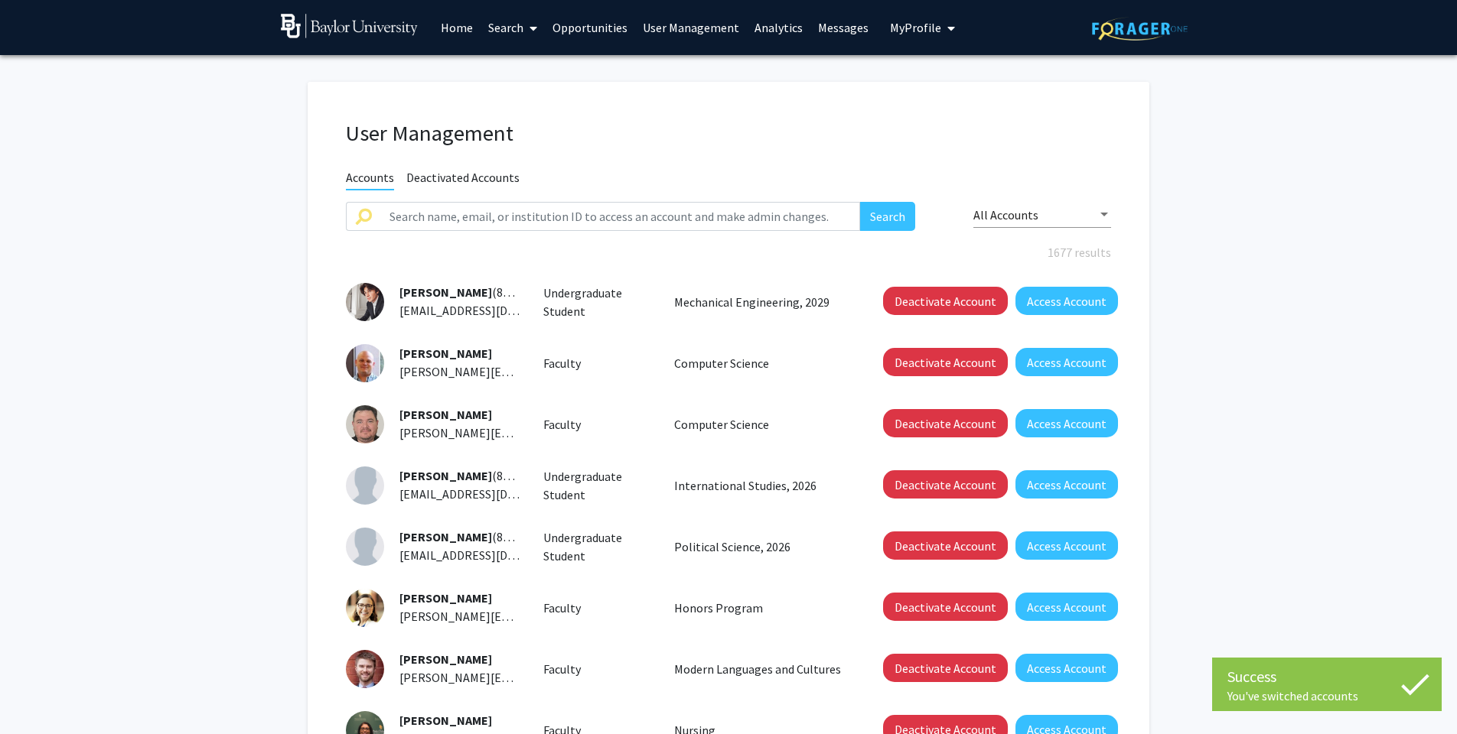
click at [504, 29] on link "Search" at bounding box center [512, 28] width 64 height 54
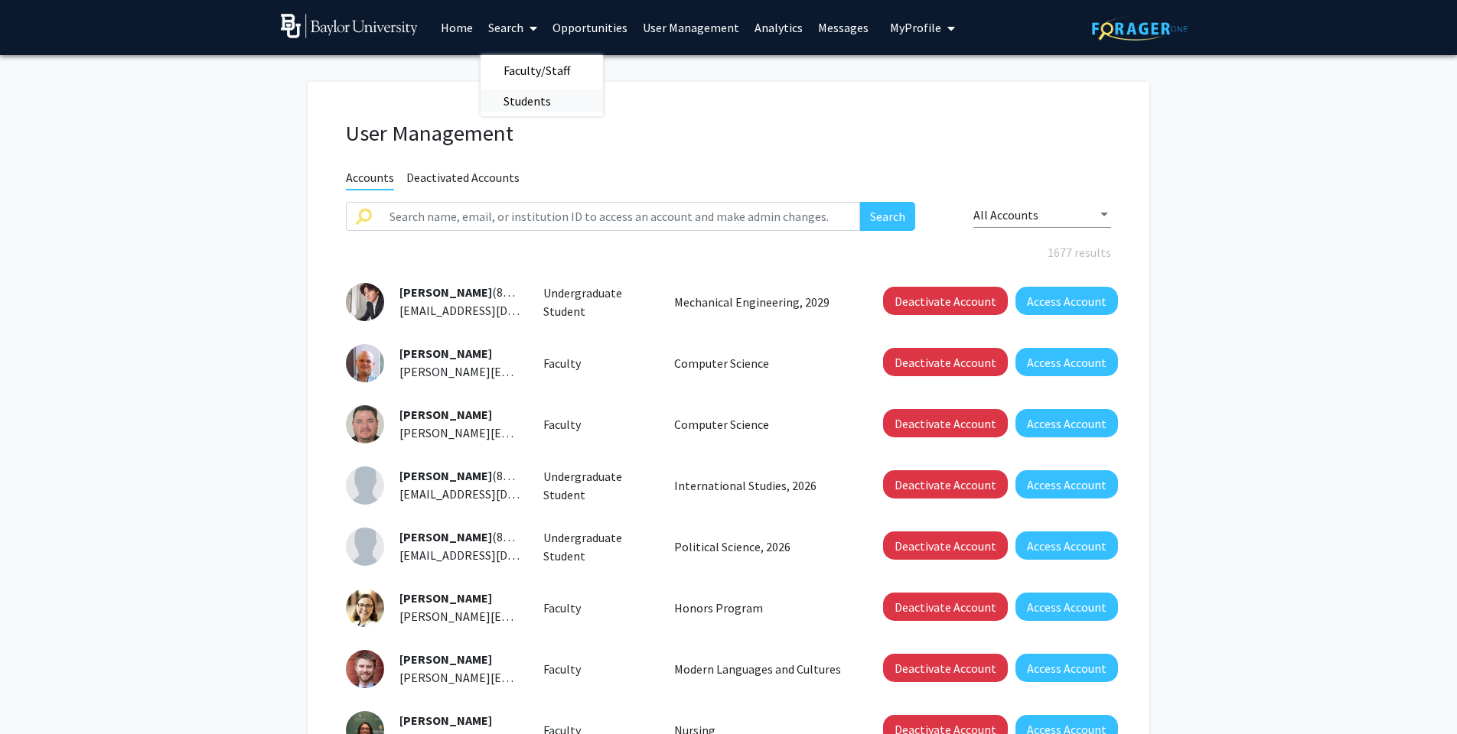
click at [516, 103] on span "Students" at bounding box center [526, 101] width 93 height 31
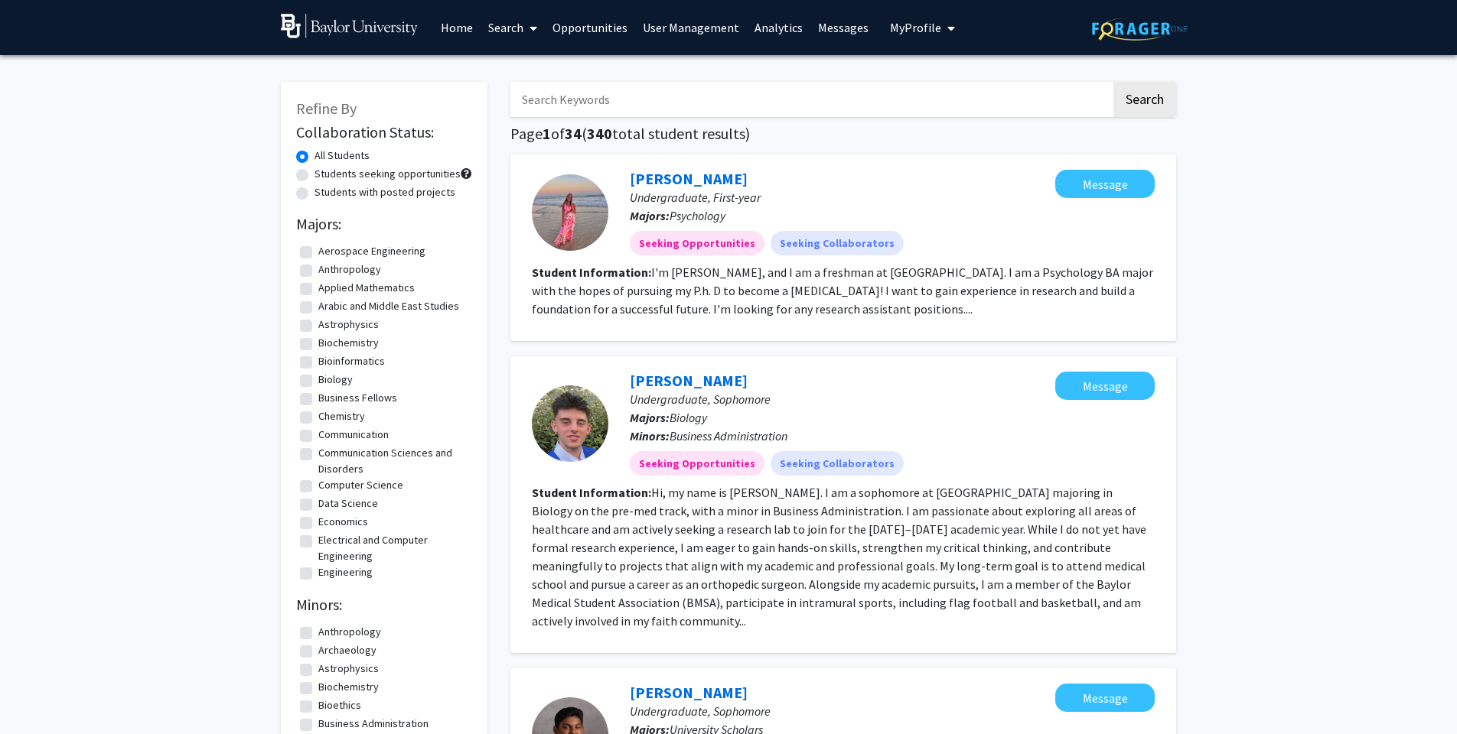
click at [598, 109] on input "Search Keywords" at bounding box center [810, 99] width 601 height 35
click at [594, 97] on input "[PERSON_NAME]" at bounding box center [810, 99] width 601 height 35
type input "[PERSON_NAME]"
click at [1144, 102] on button "Search" at bounding box center [1144, 99] width 63 height 35
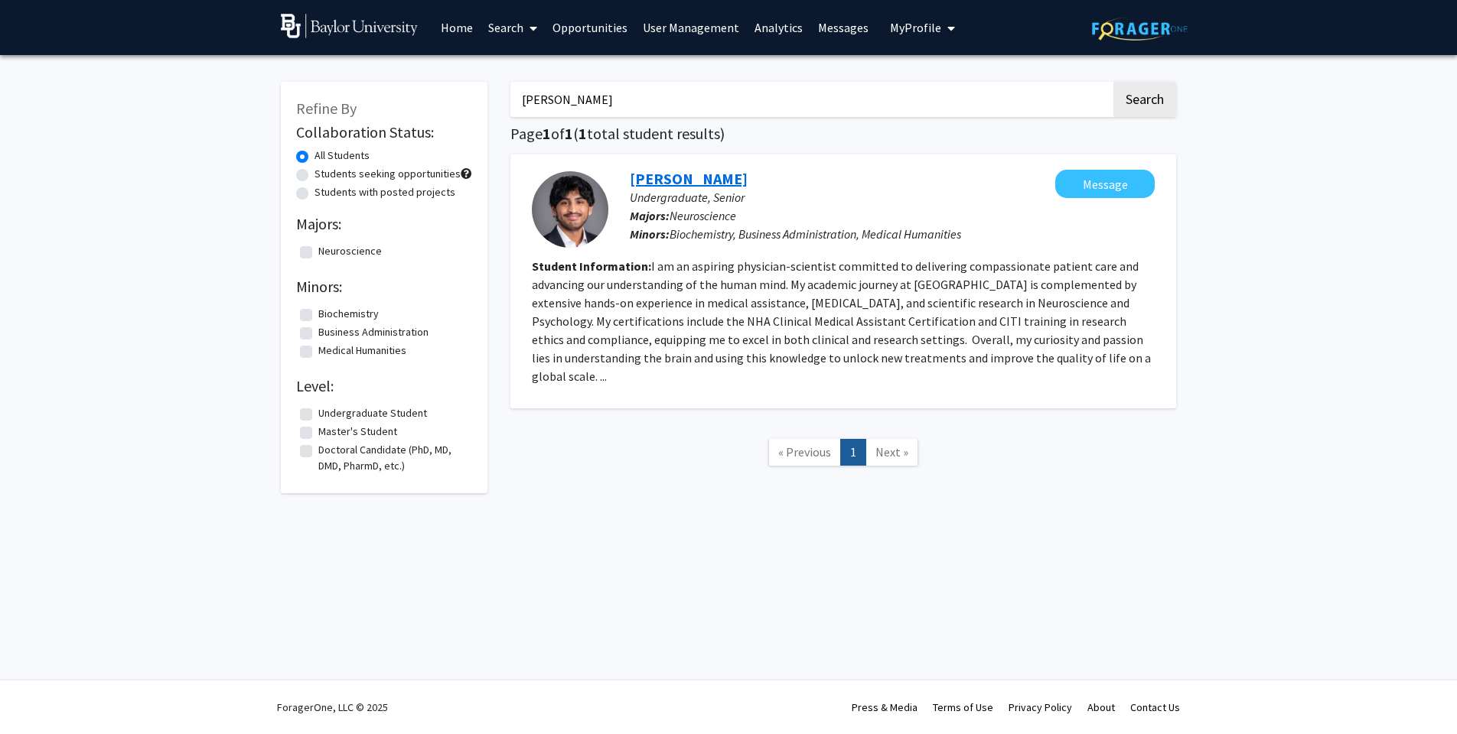
click at [683, 186] on link "[PERSON_NAME]" at bounding box center [689, 178] width 118 height 19
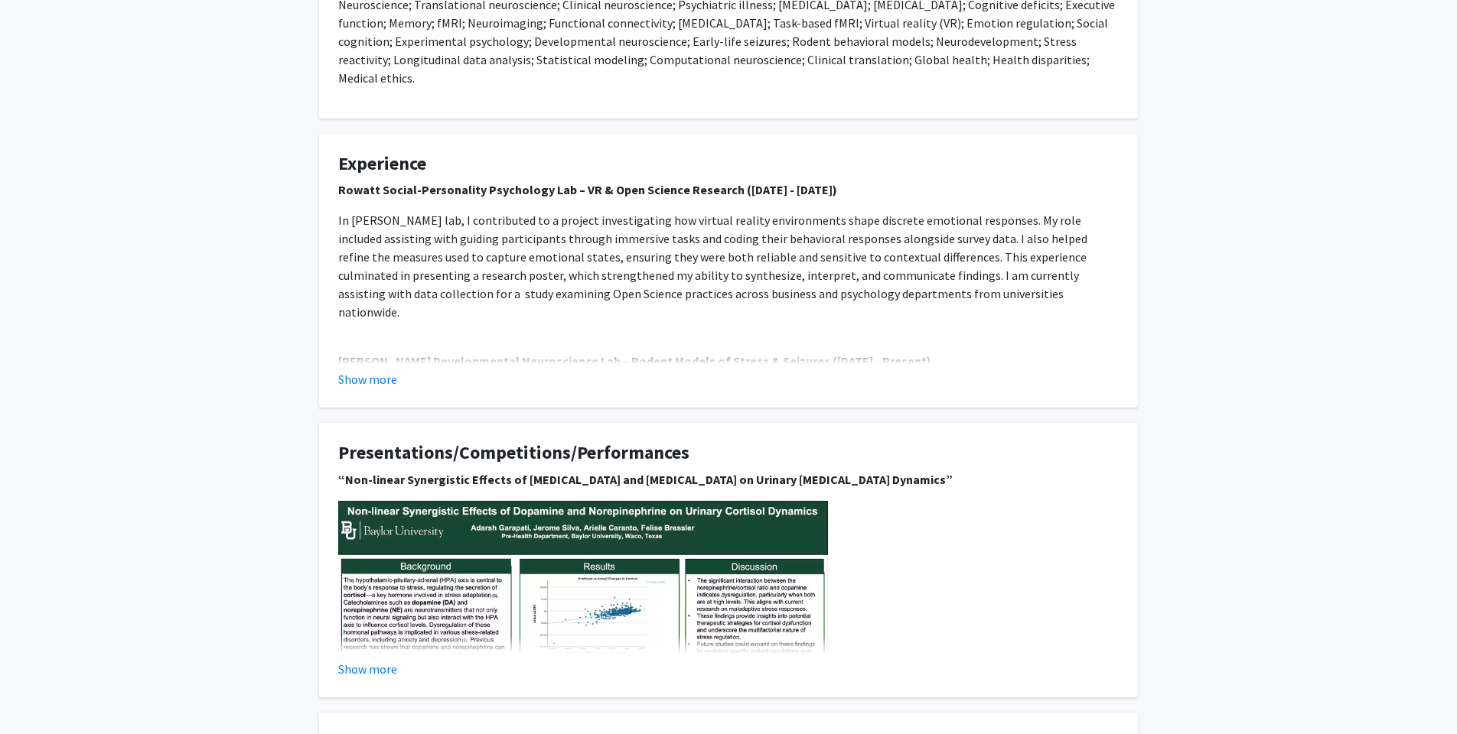
scroll to position [659, 0]
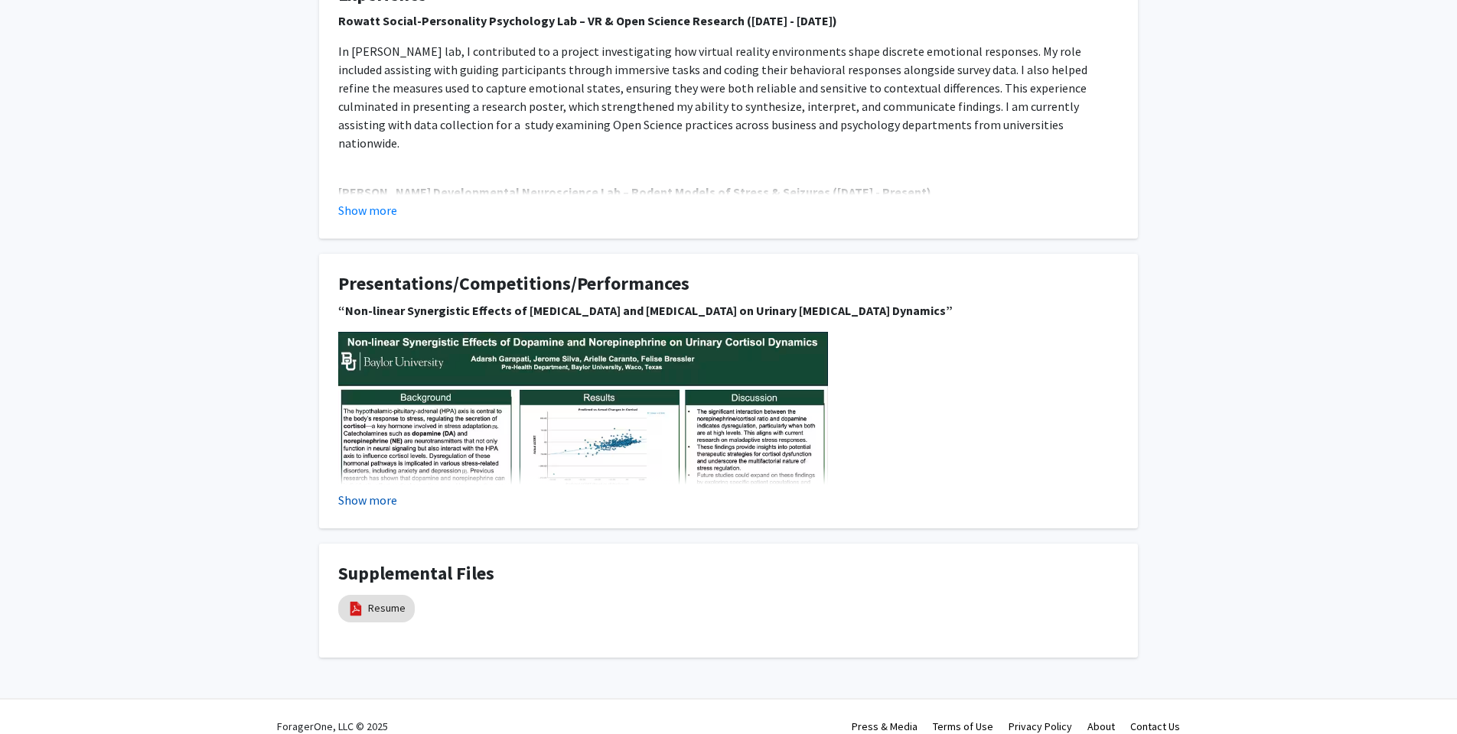
click at [385, 491] on button "Show more" at bounding box center [367, 500] width 59 height 18
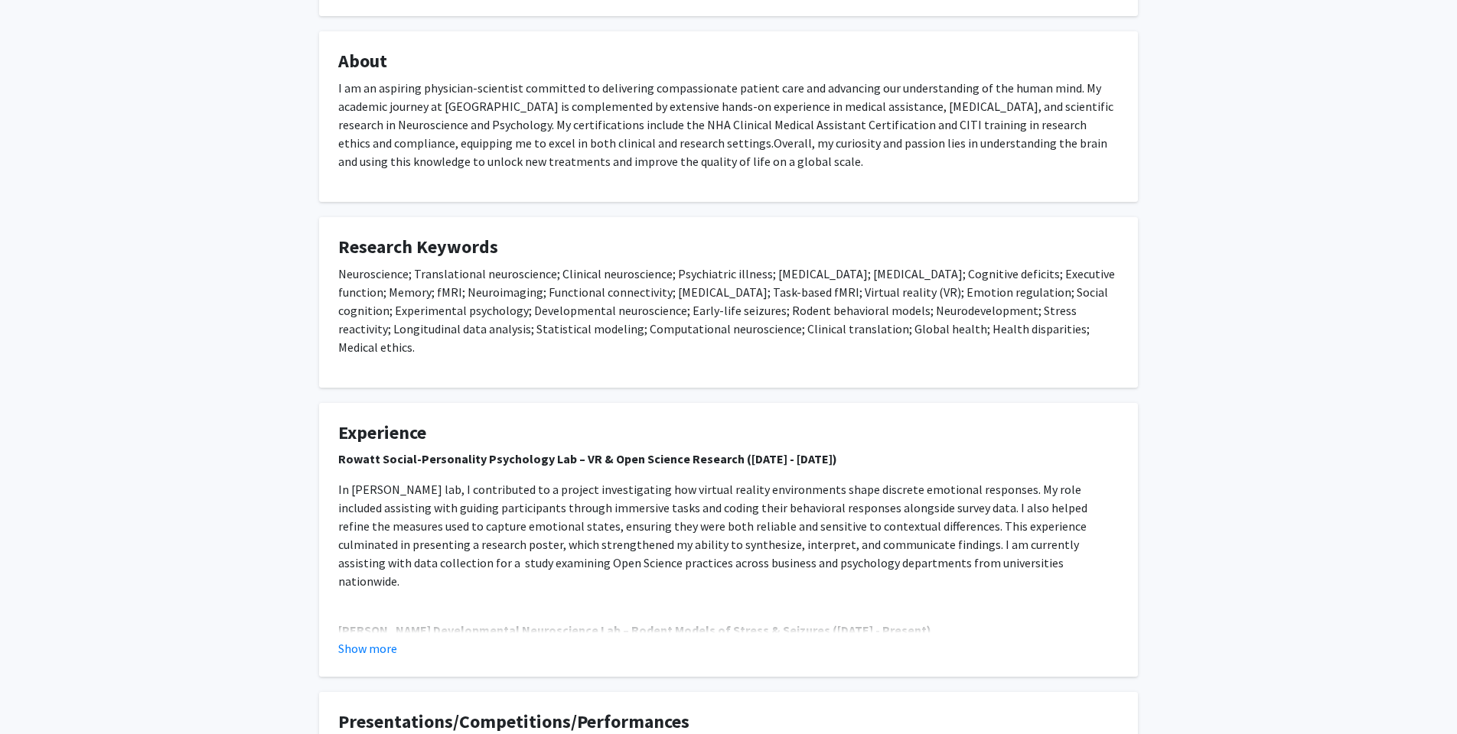
scroll to position [0, 0]
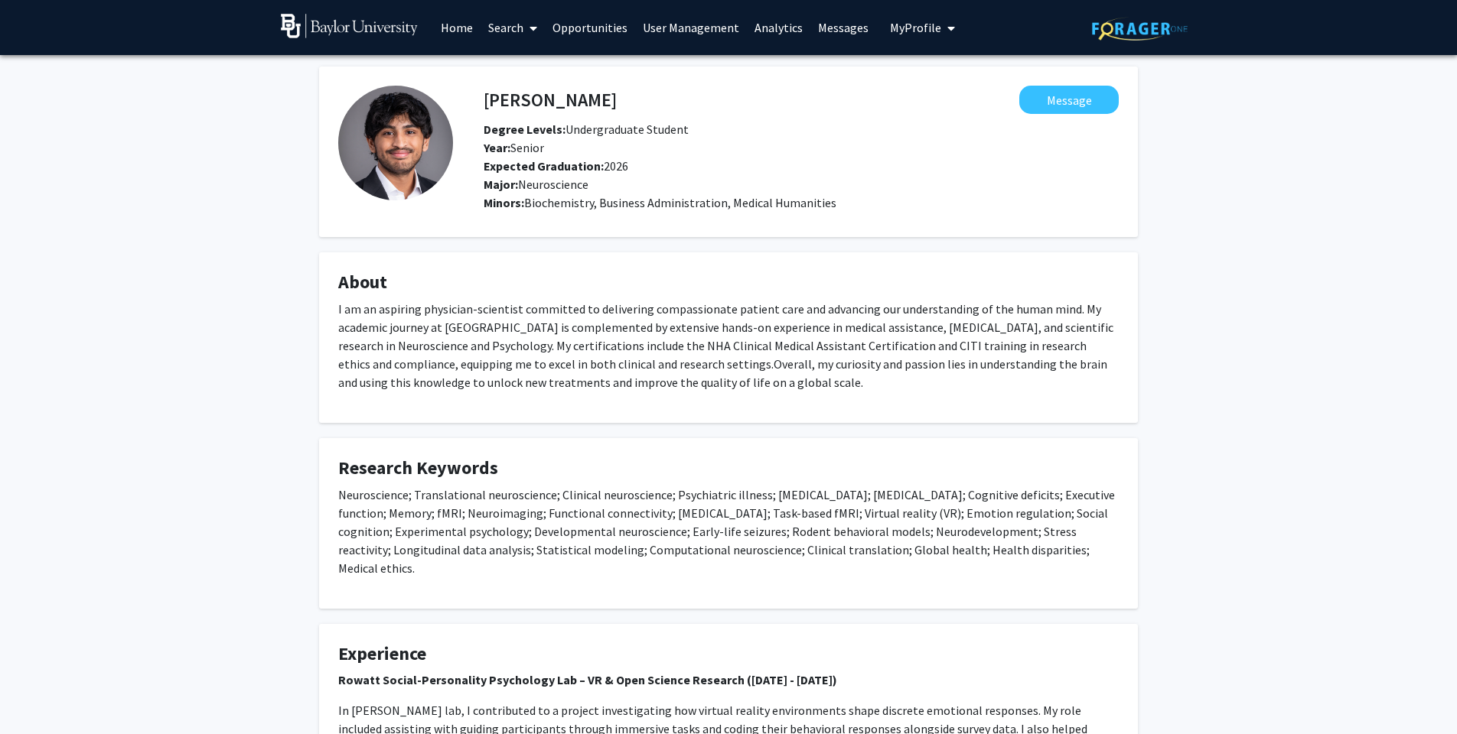
click at [894, 31] on span "My Profile" at bounding box center [915, 27] width 51 height 15
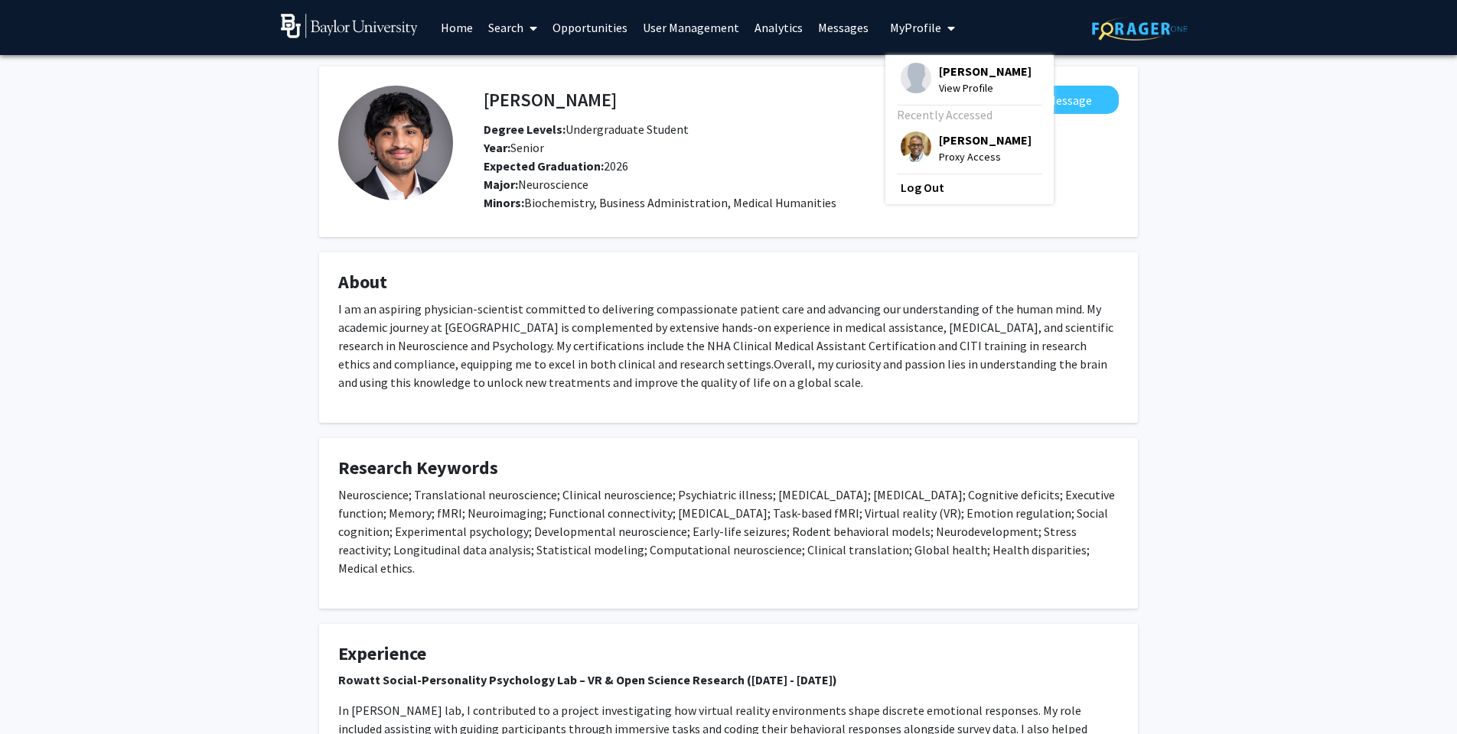
click at [939, 91] on span "View Profile" at bounding box center [985, 88] width 93 height 17
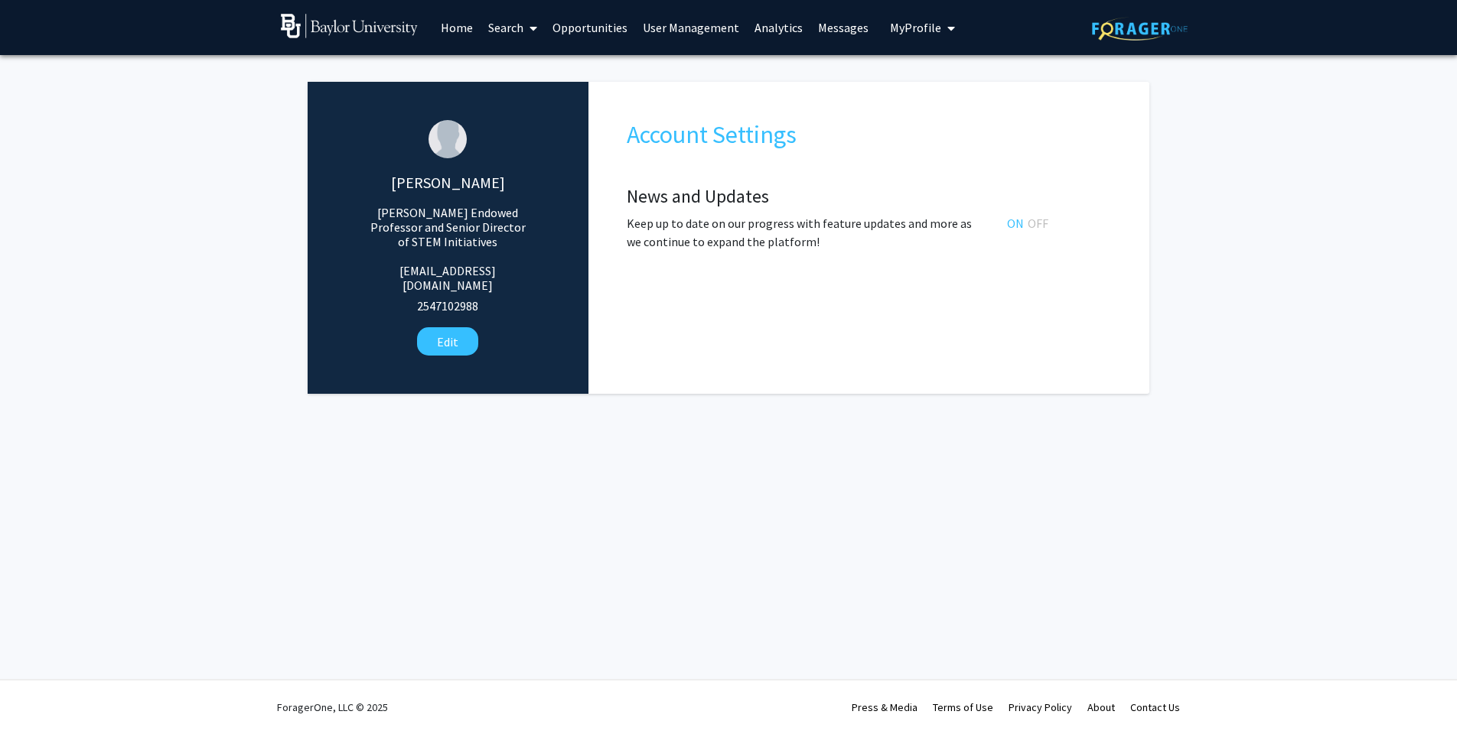
click at [892, 34] on span "My Profile" at bounding box center [915, 27] width 51 height 15
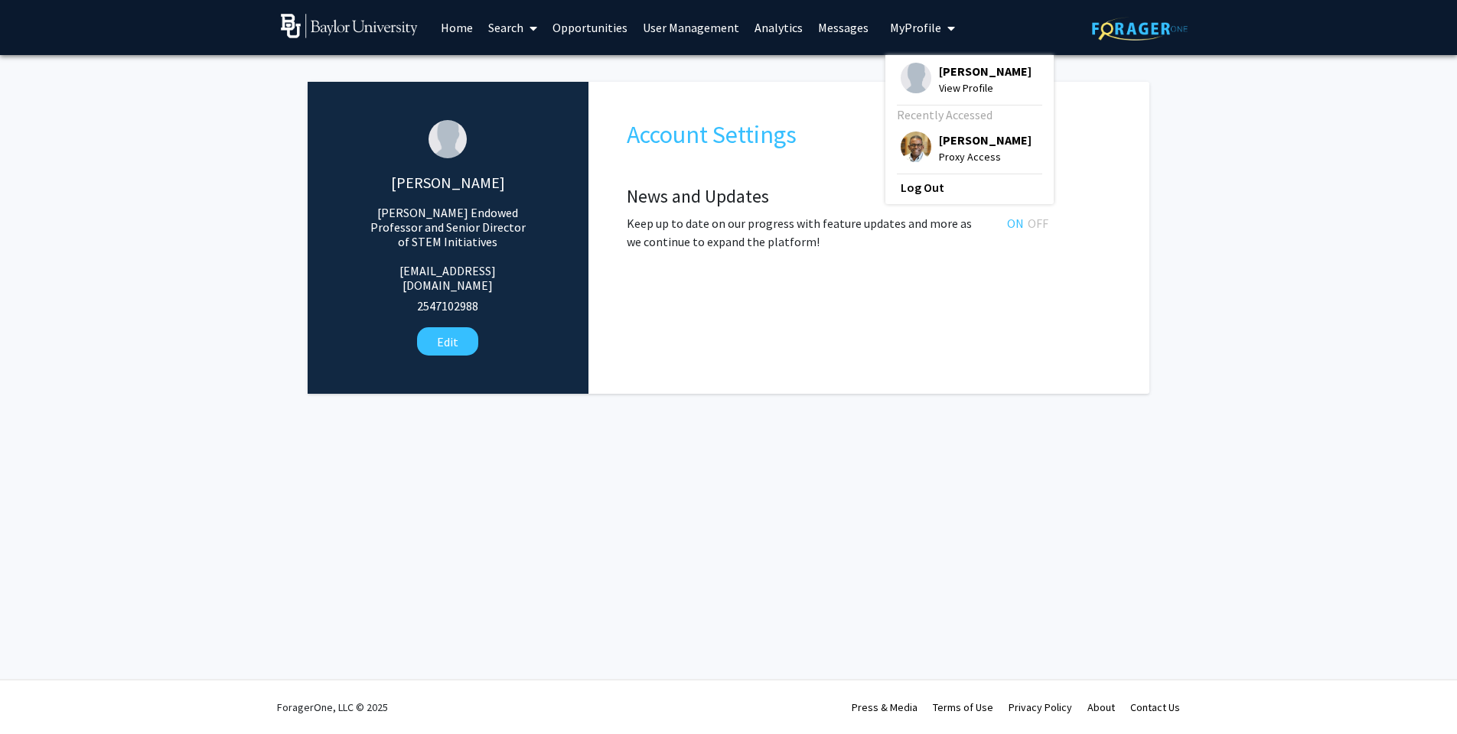
click at [947, 85] on span "View Profile" at bounding box center [985, 88] width 93 height 17
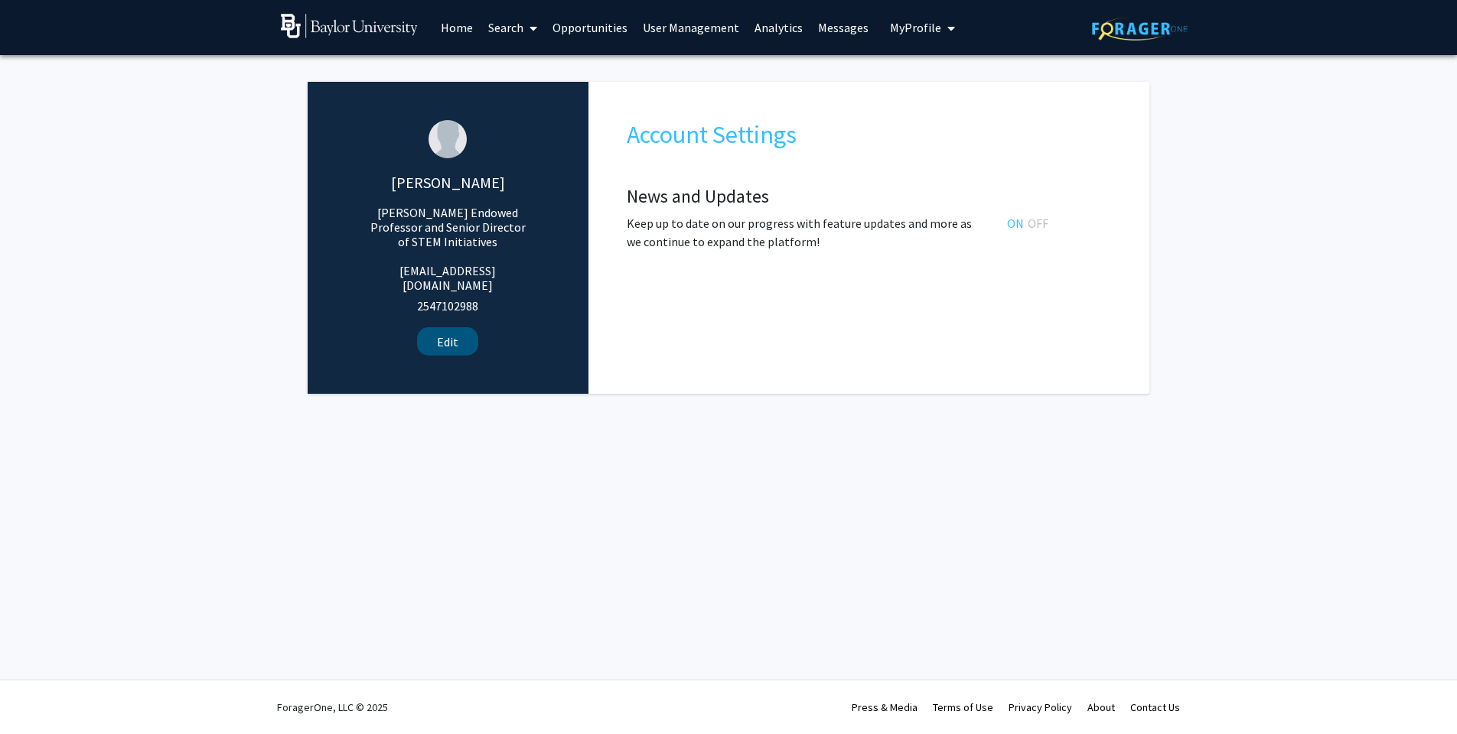
click at [448, 327] on button "Edit" at bounding box center [447, 341] width 61 height 28
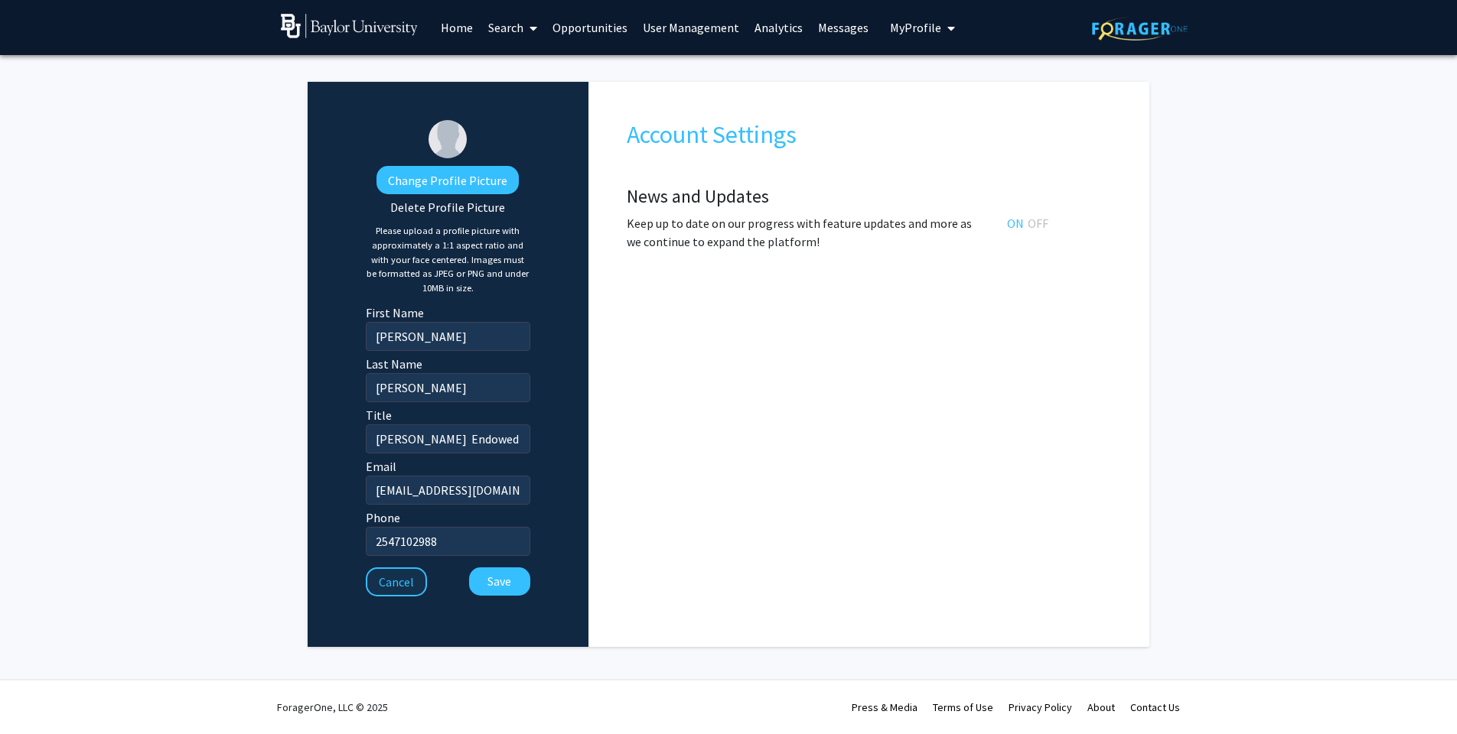
click at [406, 588] on button "Cancel" at bounding box center [396, 582] width 61 height 29
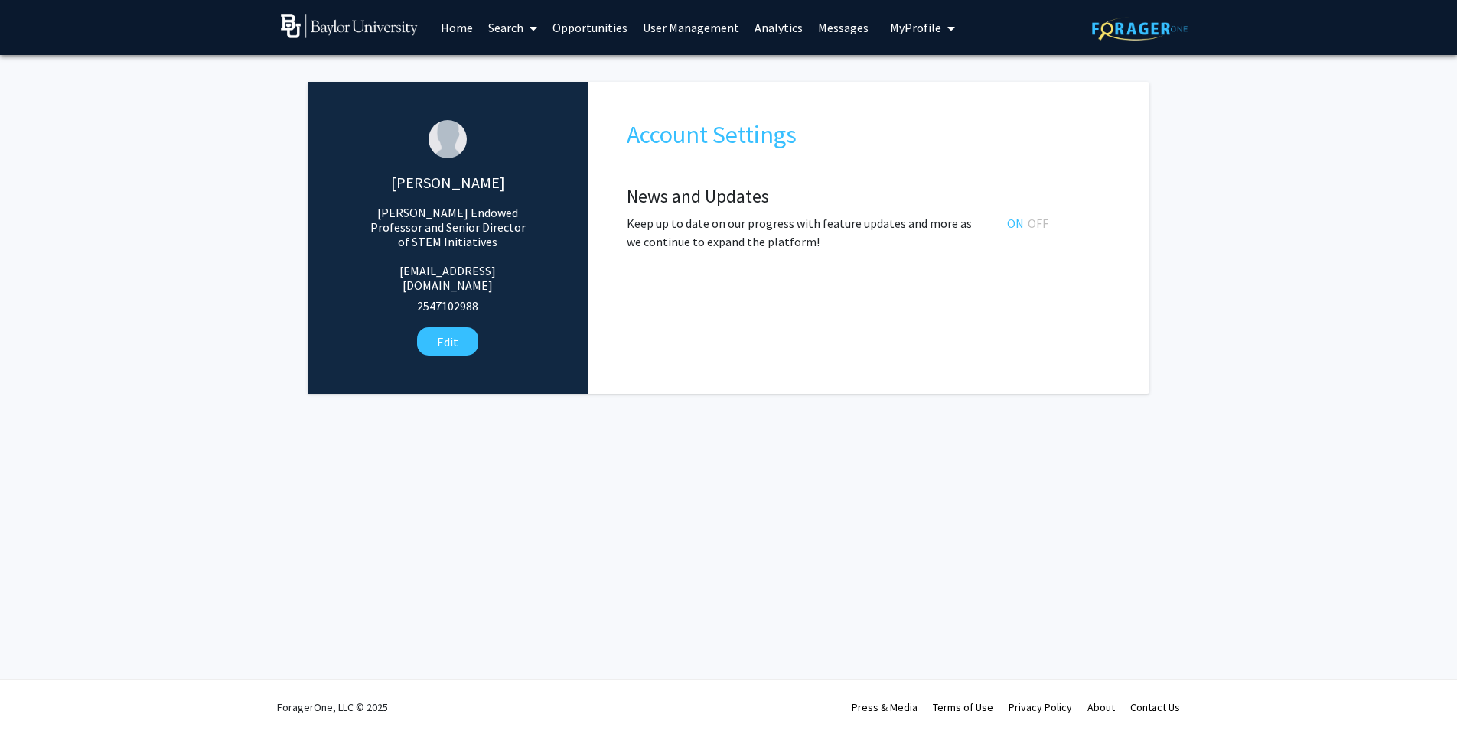
click at [896, 26] on span "My Profile" at bounding box center [915, 27] width 51 height 15
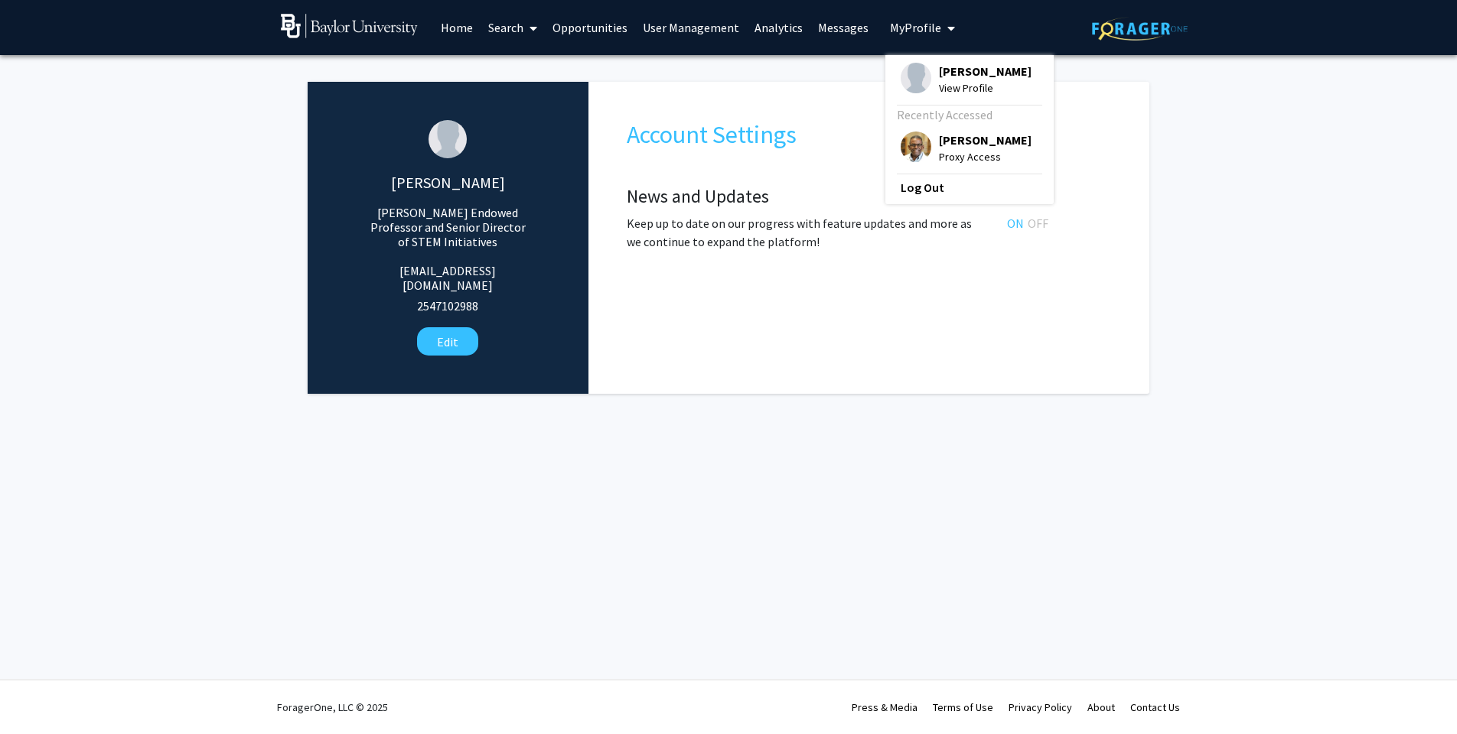
click at [924, 148] on div "[PERSON_NAME] Proxy Access" at bounding box center [966, 149] width 131 height 34
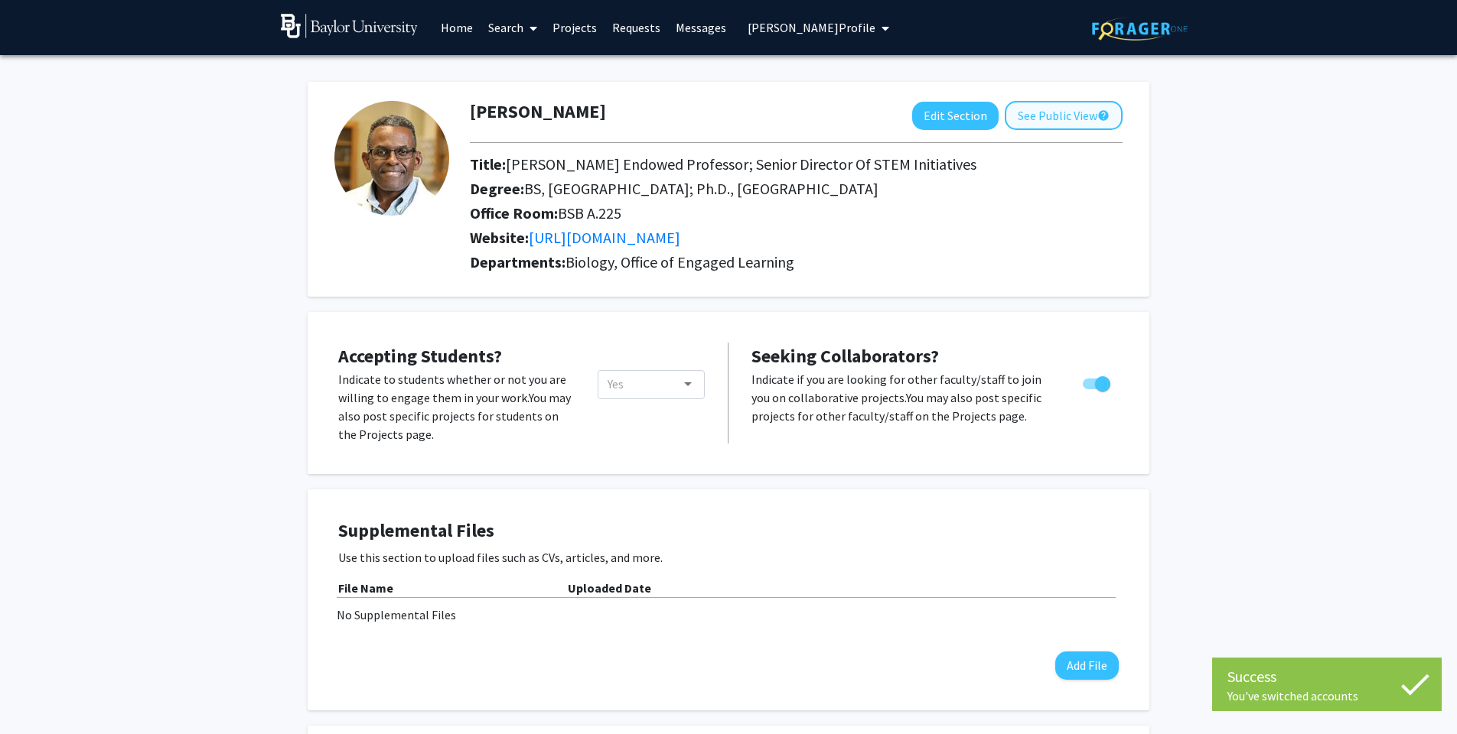
click at [1032, 119] on button "See Public View help" at bounding box center [1064, 115] width 118 height 29
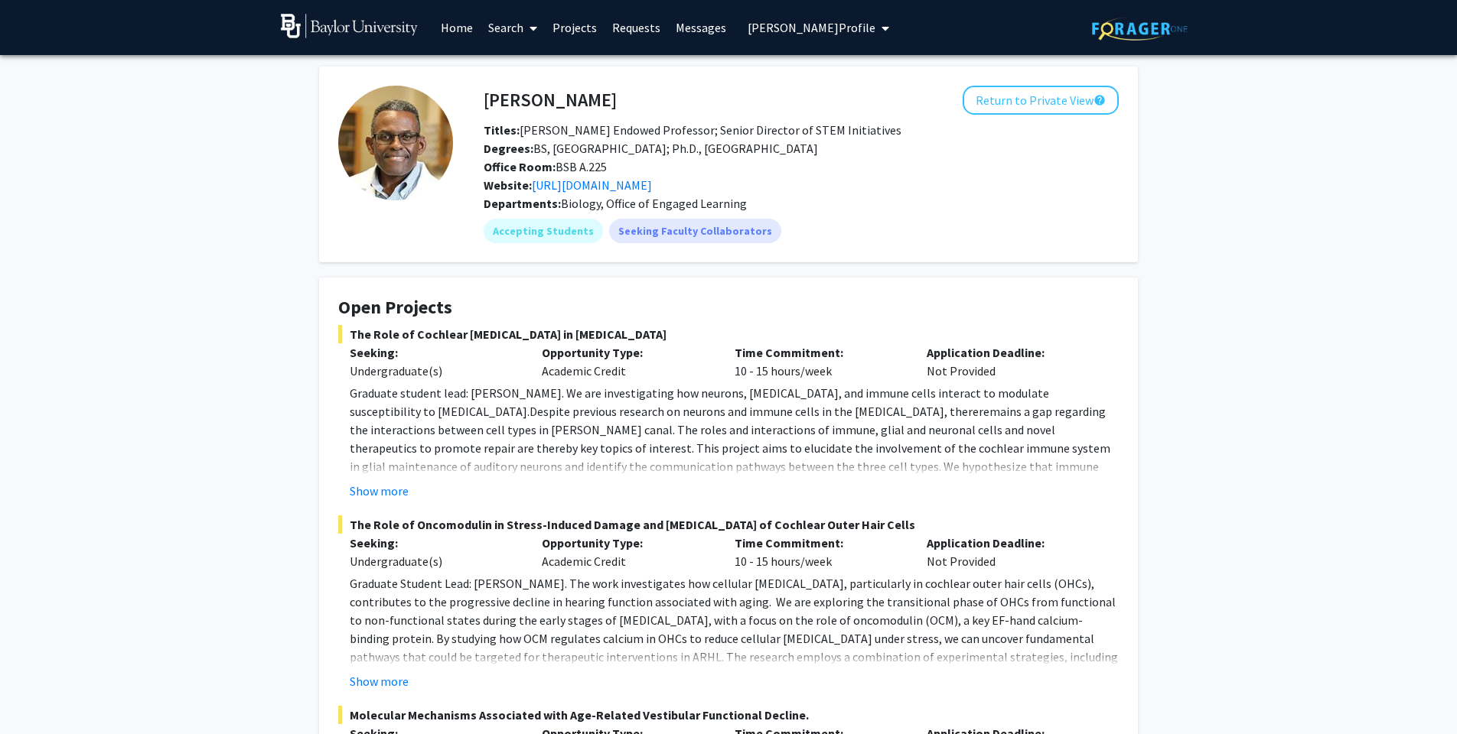
click at [500, 29] on link "Search" at bounding box center [512, 28] width 64 height 54
click at [507, 100] on span "Students" at bounding box center [526, 101] width 93 height 31
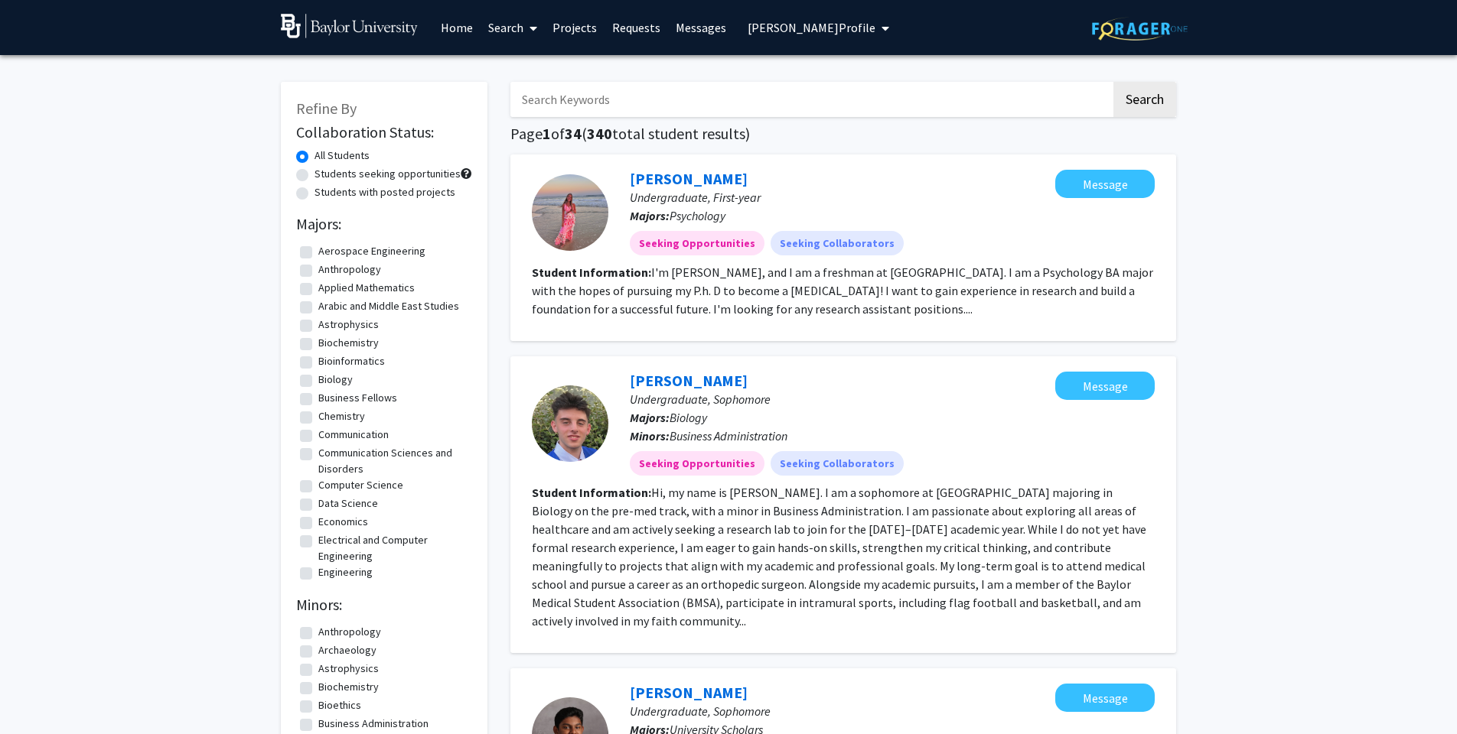
click at [614, 103] on input "Search Keywords" at bounding box center [810, 99] width 601 height 35
click at [1144, 102] on button "Search" at bounding box center [1144, 99] width 63 height 35
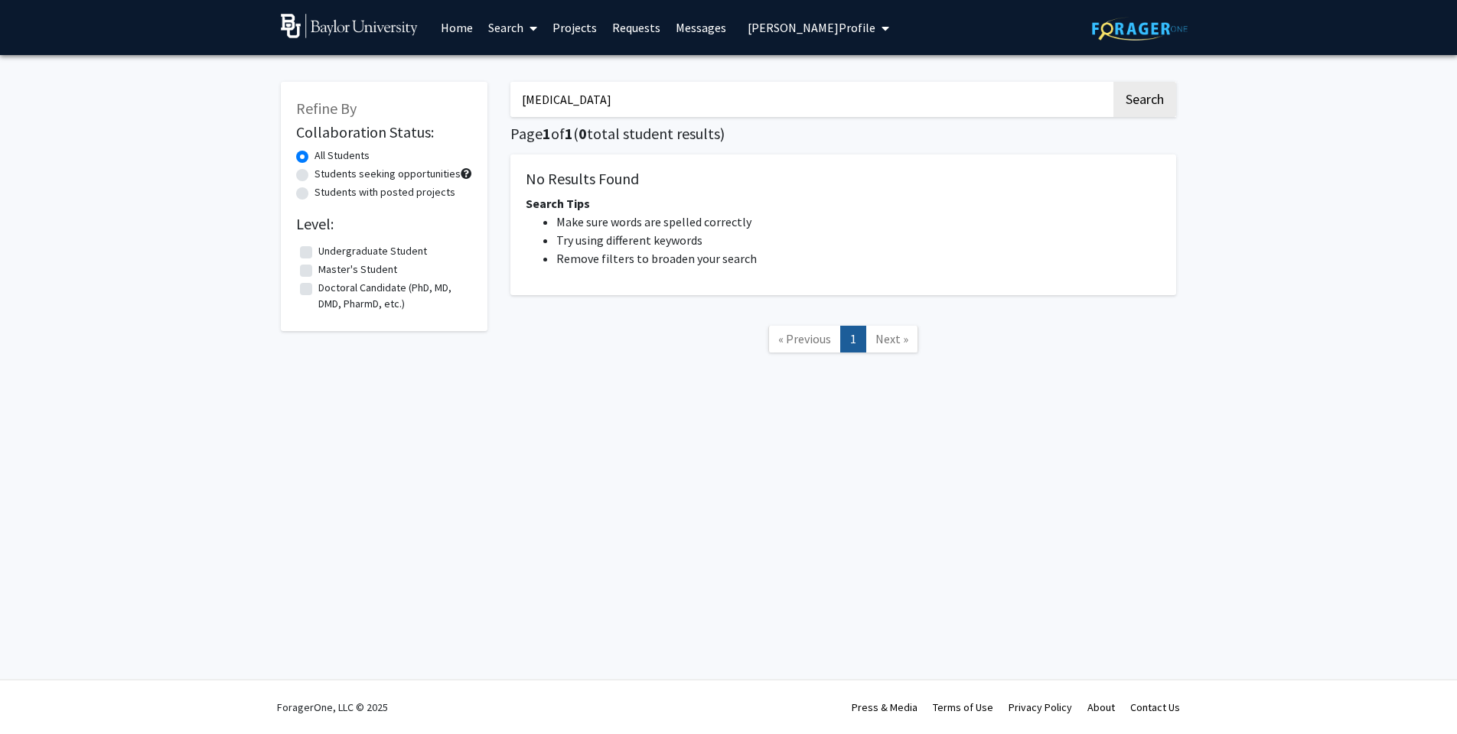
drag, startPoint x: 635, startPoint y: 102, endPoint x: 524, endPoint y: 60, distance: 118.4
click at [524, 60] on div "Refine By Collaboration Status: All Students Students seeking opportunities Stu…" at bounding box center [728, 236] width 1457 height 363
click at [1144, 102] on button "Search" at bounding box center [1144, 99] width 63 height 35
click at [1138, 103] on button "Search" at bounding box center [1144, 99] width 63 height 35
drag, startPoint x: 694, startPoint y: 106, endPoint x: 380, endPoint y: 86, distance: 314.3
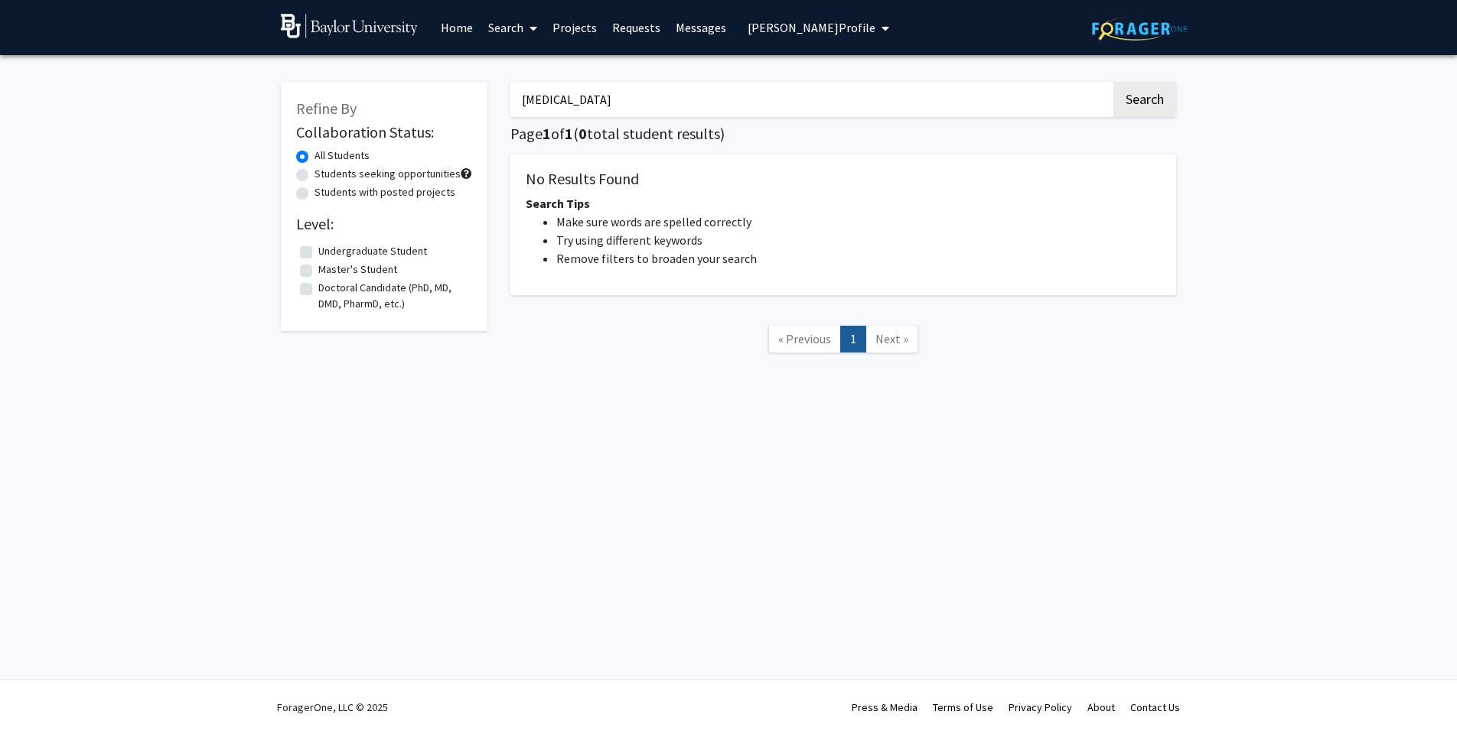
click at [380, 86] on div "Refine By Collaboration Status: All Students Students seeking opportunities Stu…" at bounding box center [728, 226] width 918 height 318
type input "neuroscience"
click at [1144, 102] on button "Search" at bounding box center [1144, 99] width 63 height 35
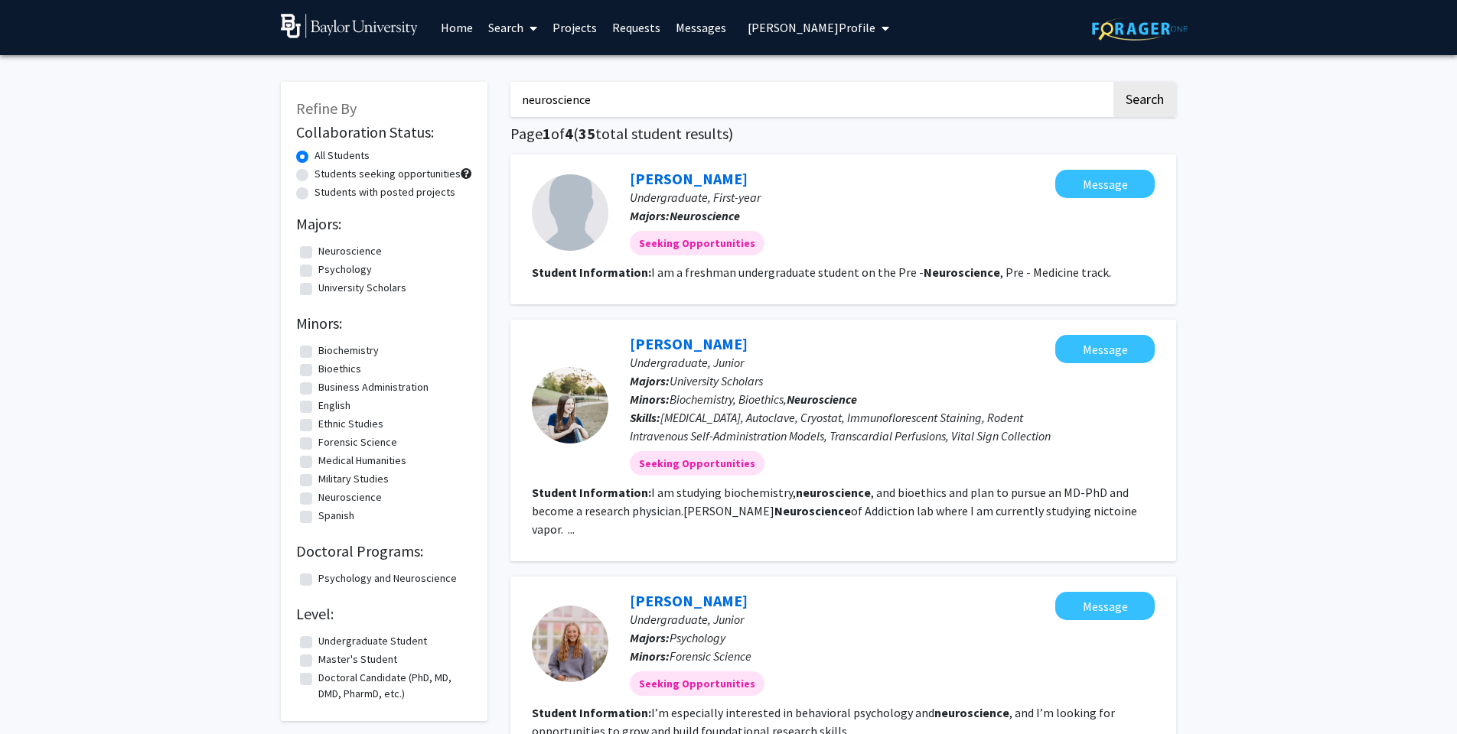
click at [686, 36] on link "Messages" at bounding box center [701, 28] width 66 height 54
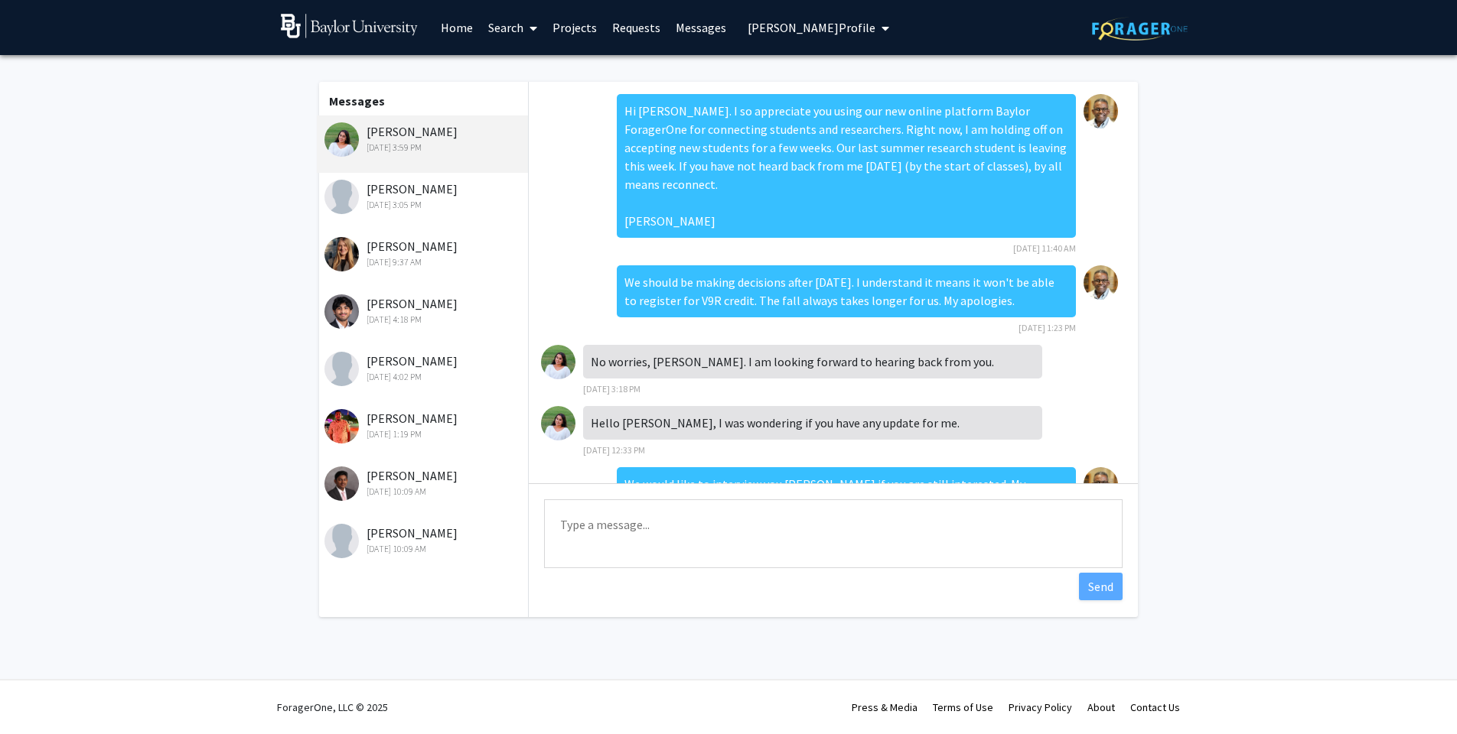
scroll to position [339, 0]
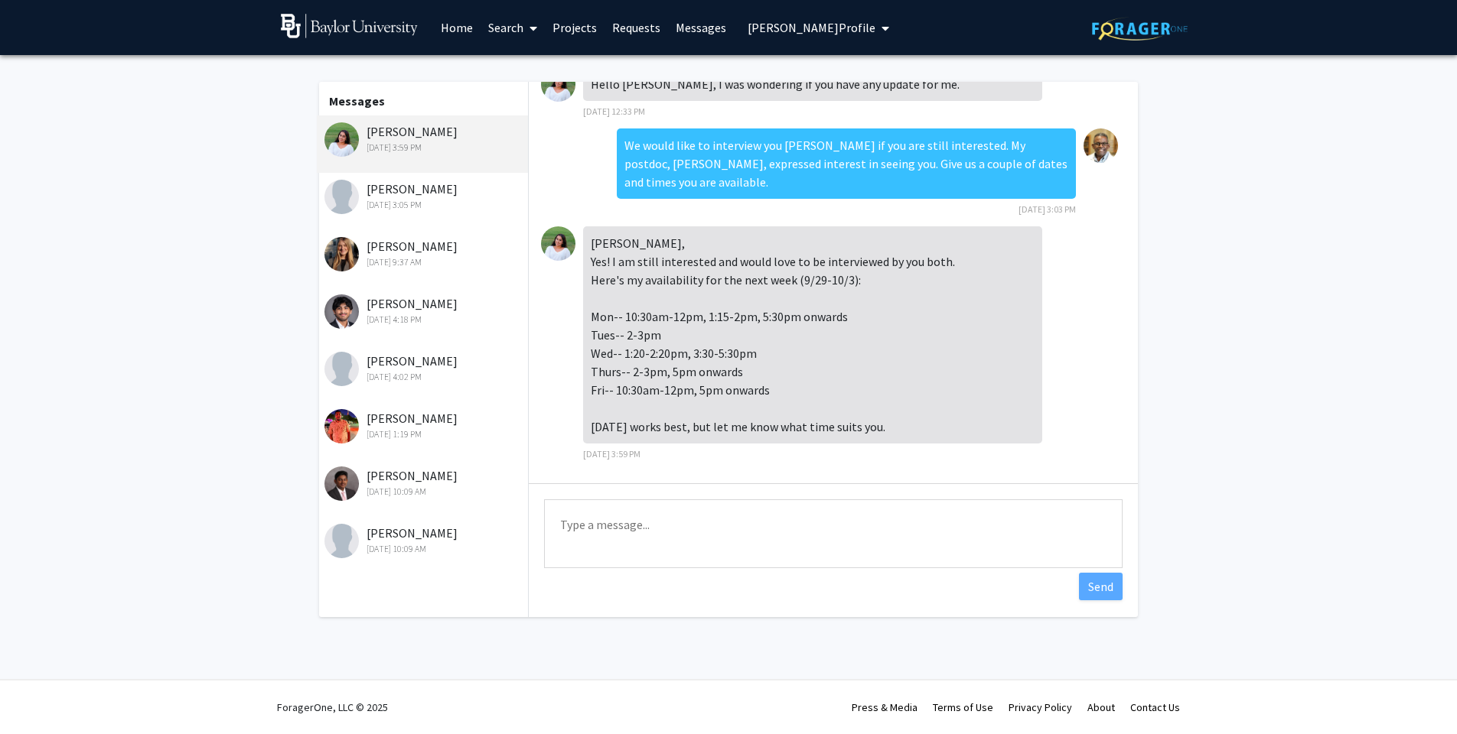
click at [412, 137] on div "[PERSON_NAME] [DATE] 3:59 PM" at bounding box center [424, 138] width 200 height 32
click at [406, 204] on div "[DATE] 3:05 PM" at bounding box center [424, 205] width 200 height 14
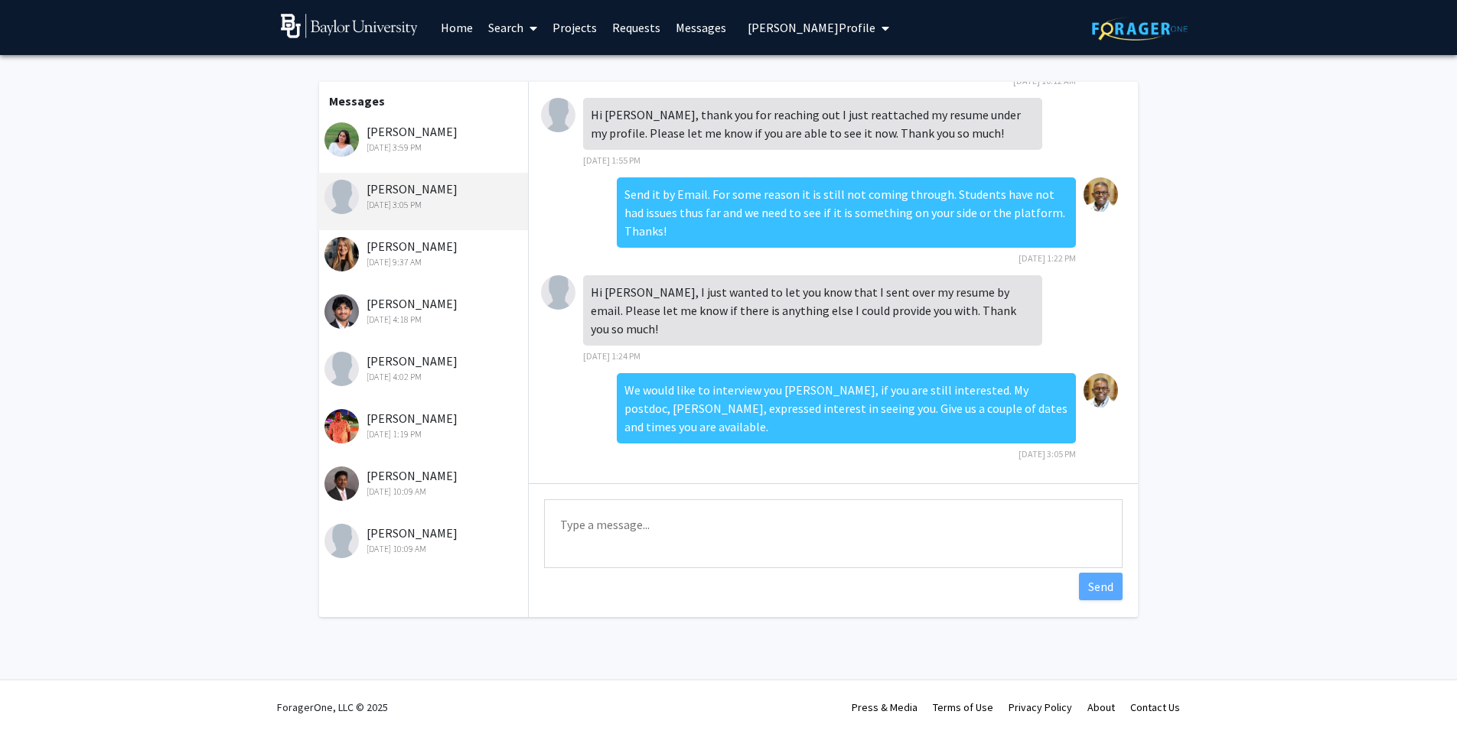
scroll to position [0, 0]
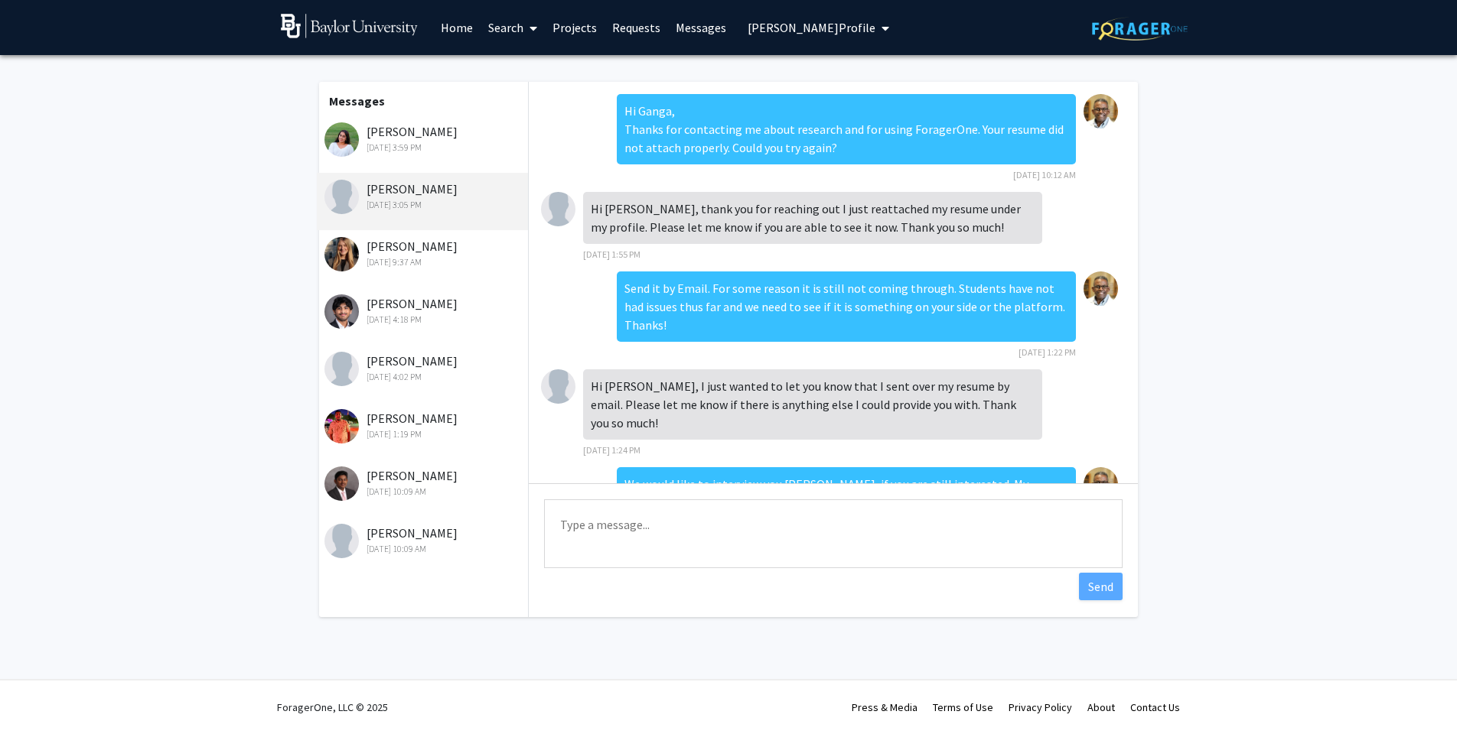
click at [583, 34] on link "Projects" at bounding box center [575, 28] width 60 height 54
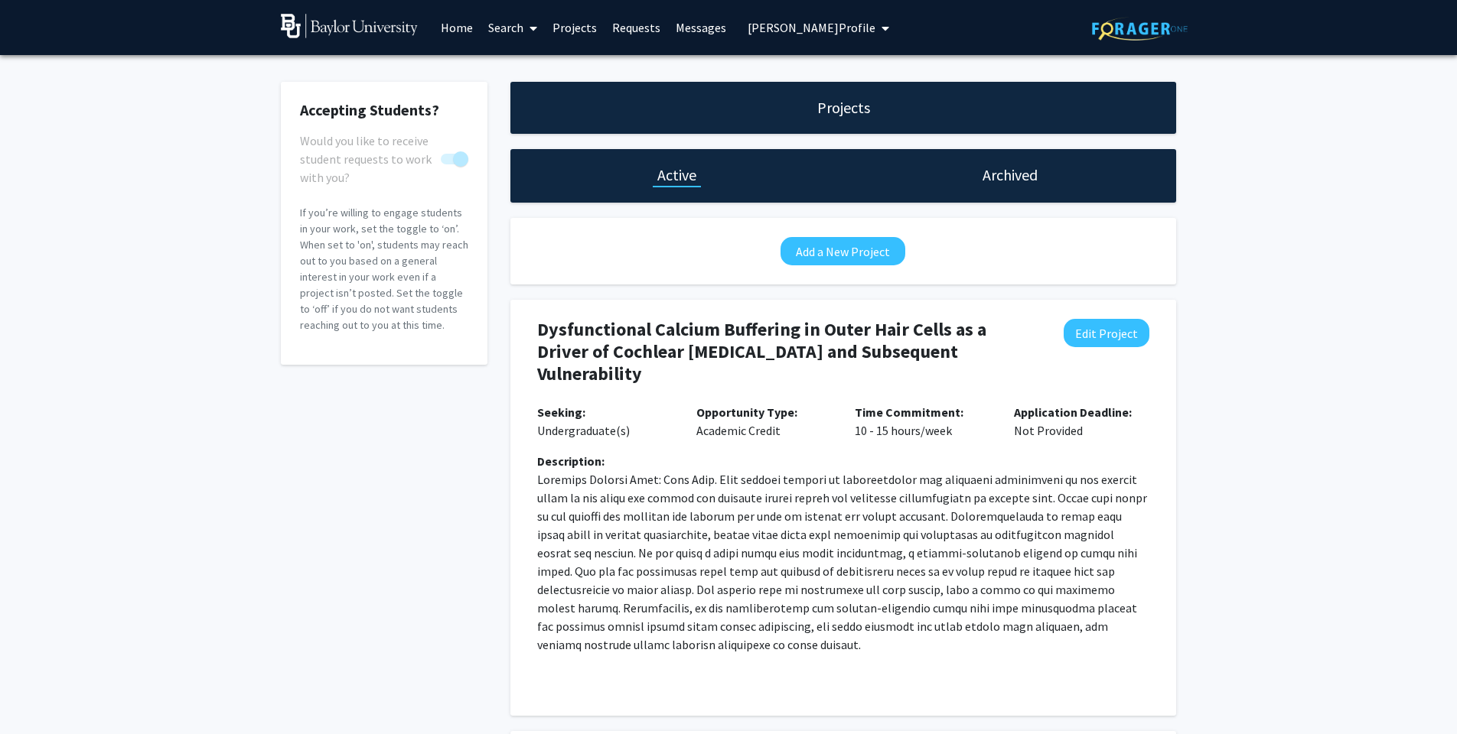
click at [628, 34] on link "Requests" at bounding box center [636, 28] width 64 height 54
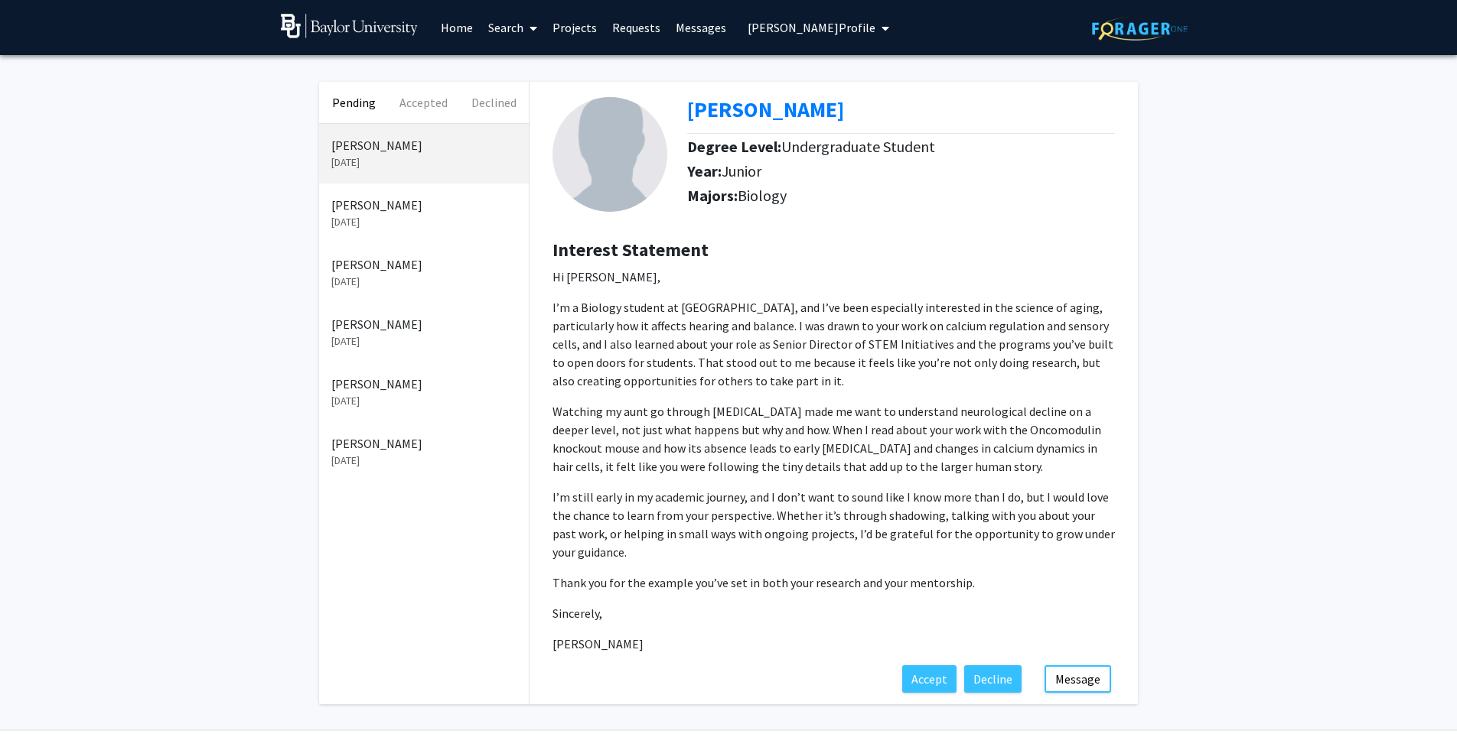
click at [508, 31] on link "Search" at bounding box center [512, 28] width 64 height 54
click at [506, 69] on span "Faculty/Staff" at bounding box center [536, 70] width 112 height 31
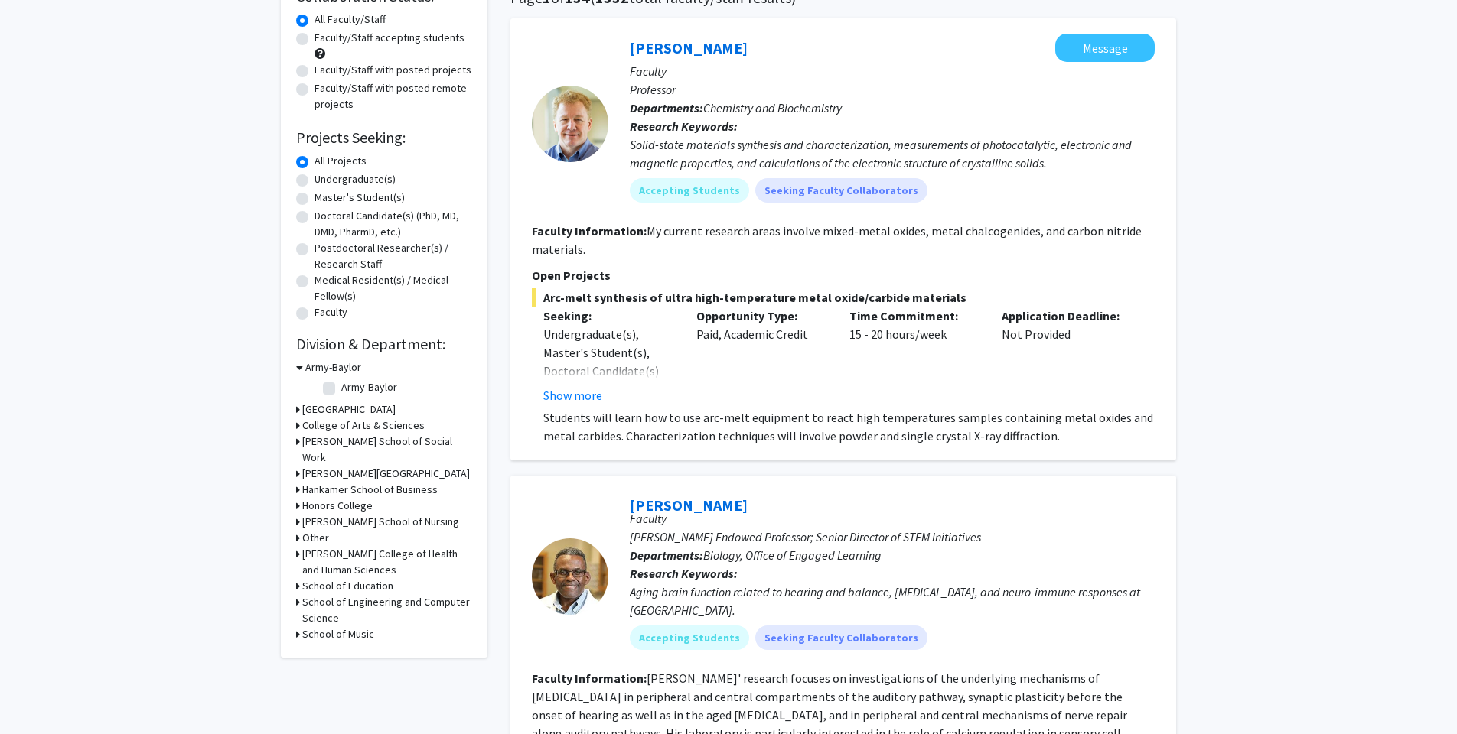
scroll to position [163, 0]
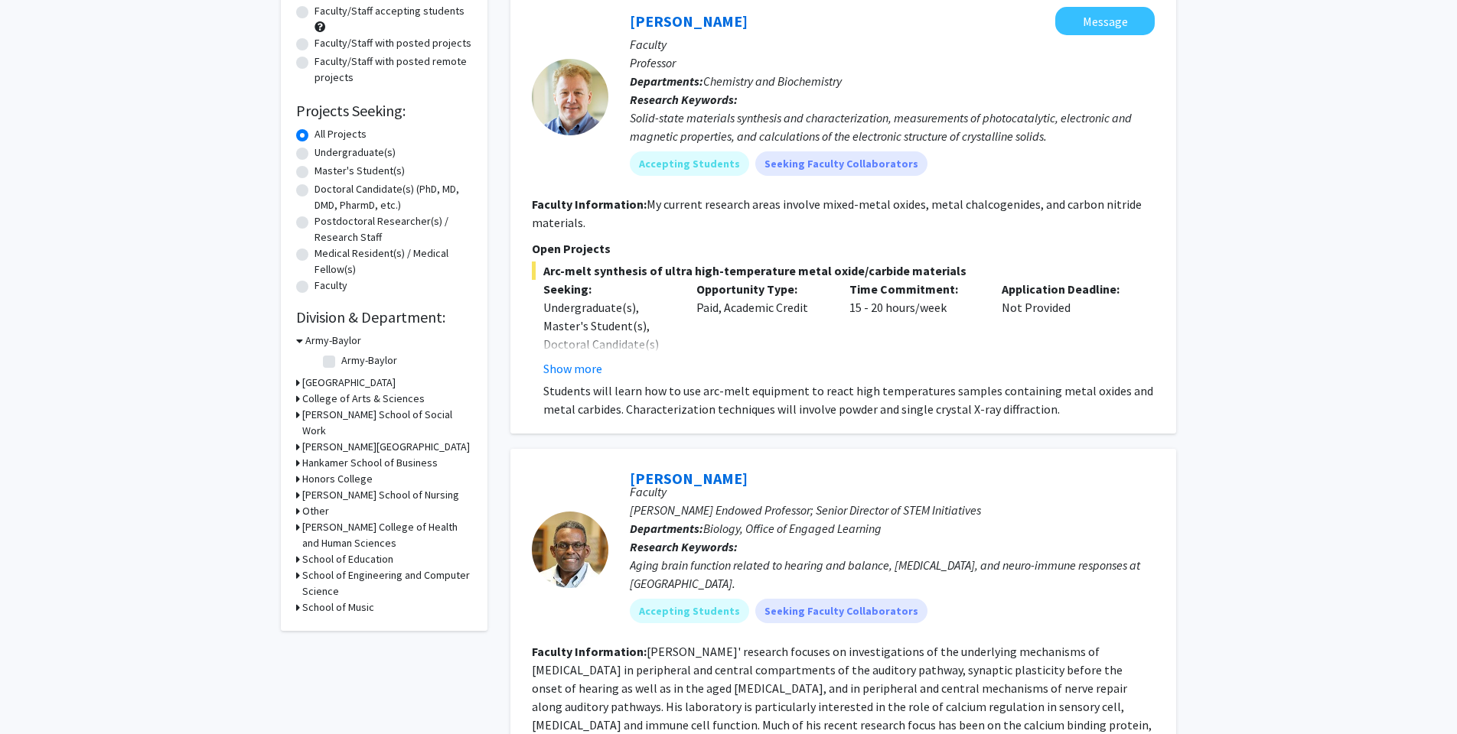
click at [298, 383] on icon at bounding box center [298, 383] width 4 height 16
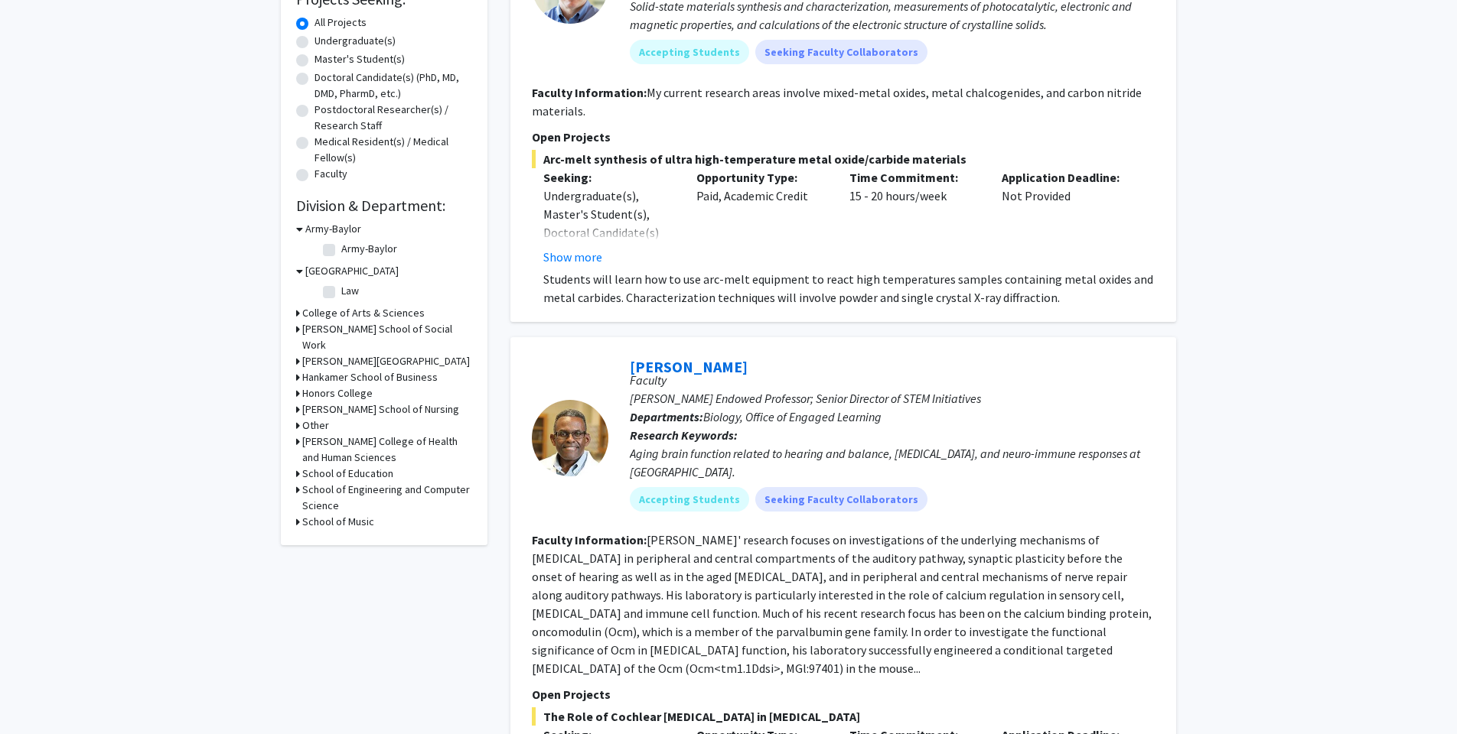
scroll to position [0, 0]
